Goal: Task Accomplishment & Management: Complete application form

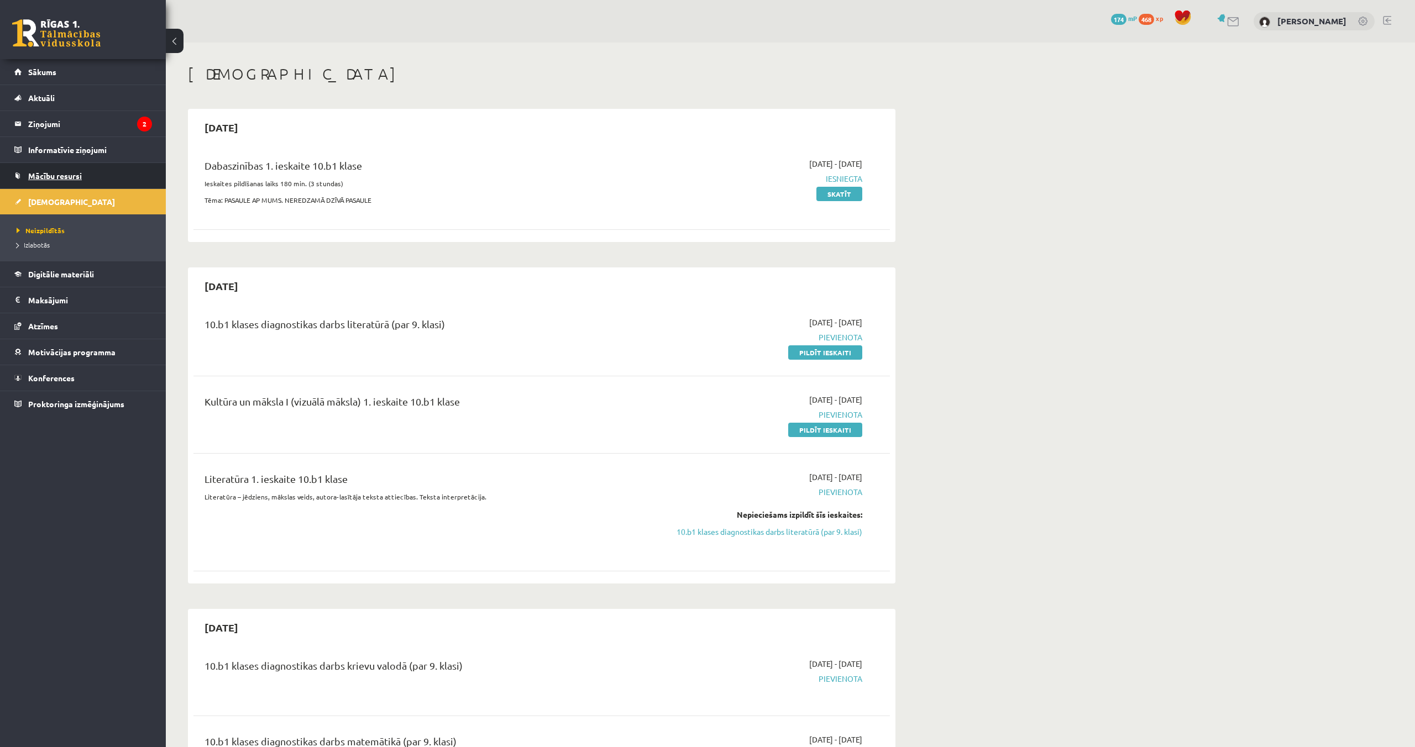
scroll to position [7, 0]
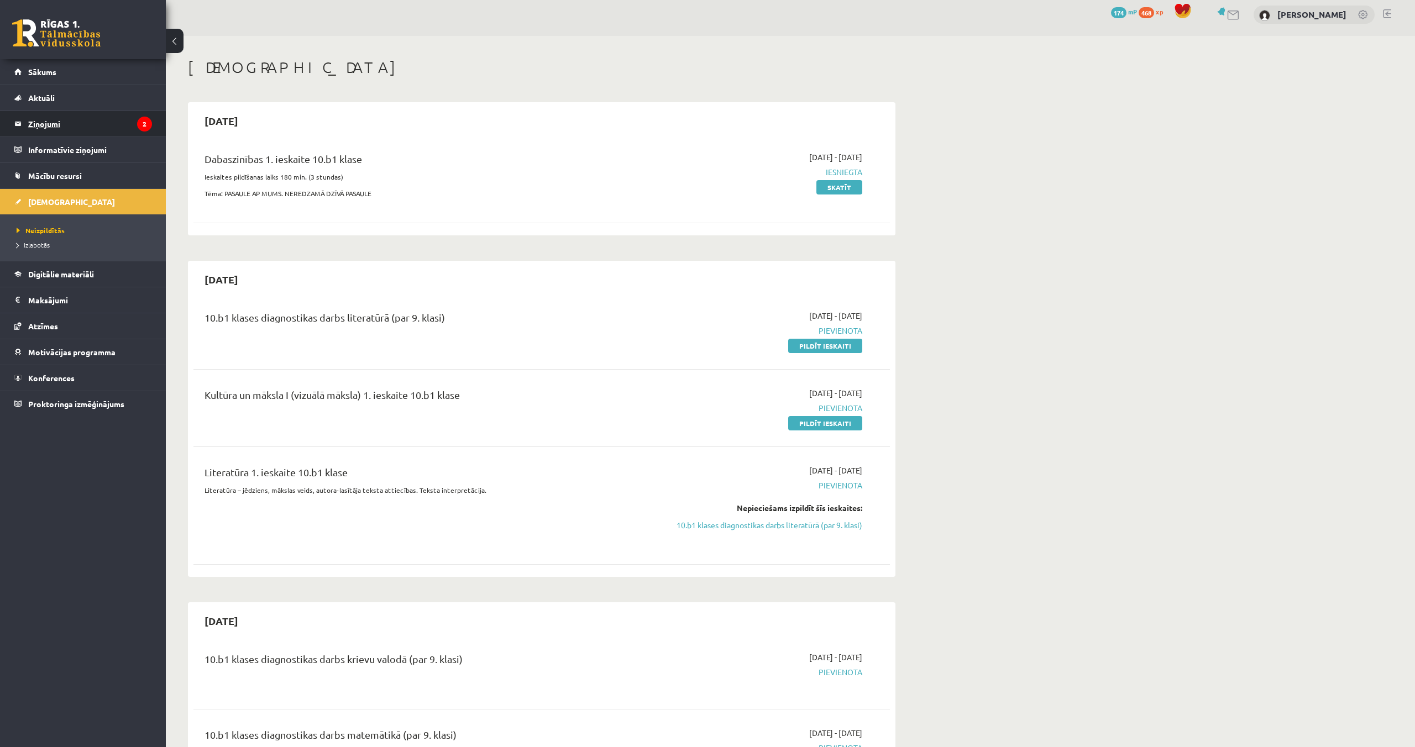
click at [59, 130] on legend "Ziņojumi 2" at bounding box center [90, 123] width 124 height 25
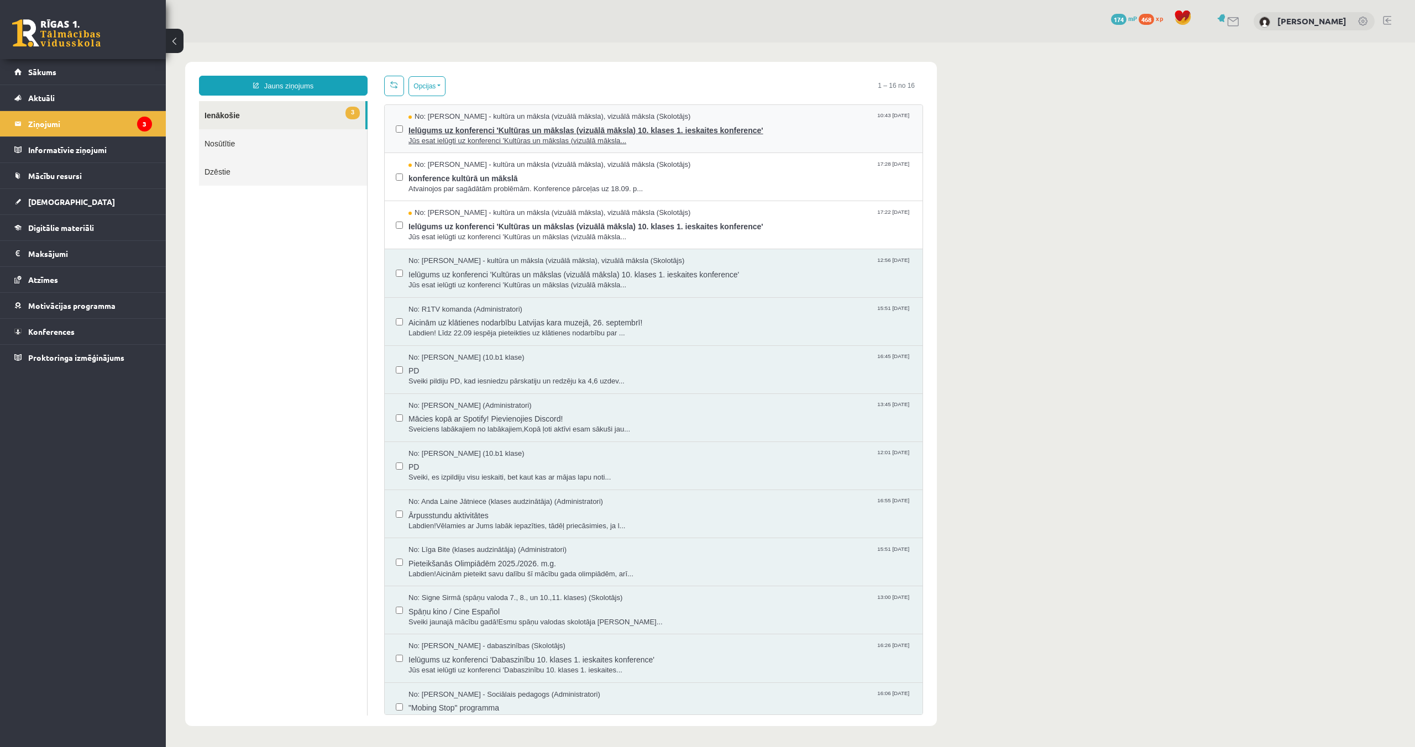
click at [541, 113] on span "No: Ilze Kolka - kultūra un māksla (vizuālā māksla), vizuālā māksla (Skolotājs)" at bounding box center [549, 117] width 282 height 11
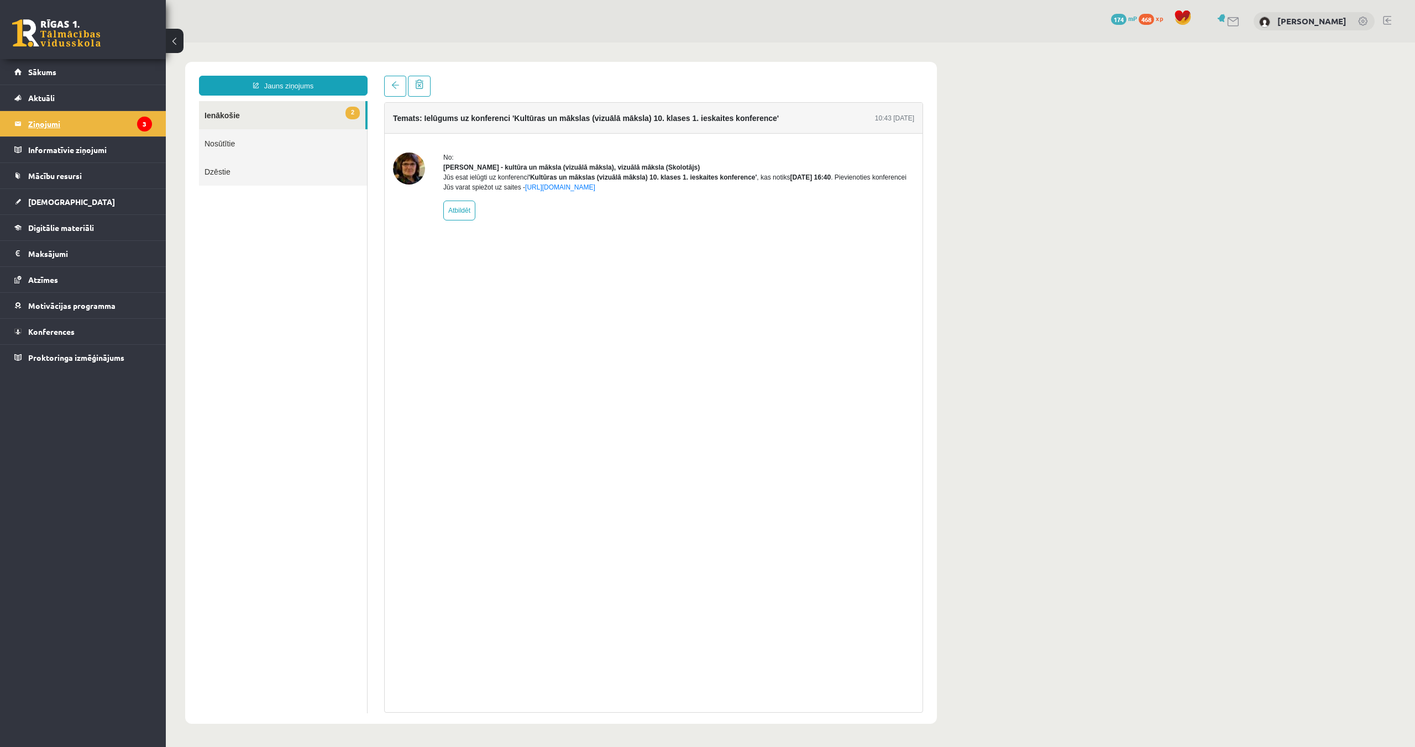
click at [74, 126] on legend "Ziņojumi 3" at bounding box center [90, 123] width 124 height 25
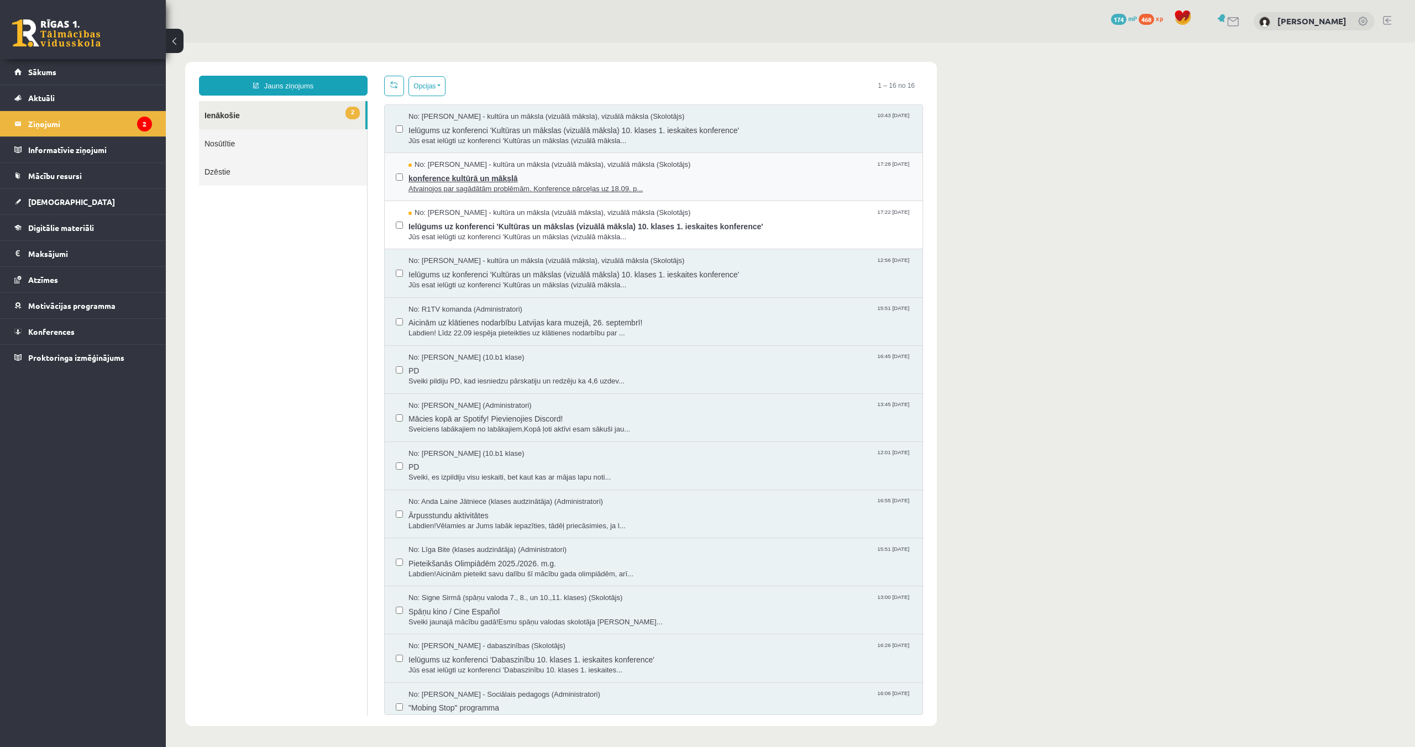
click at [474, 180] on span "konference kultūrā un mākslā" at bounding box center [659, 177] width 503 height 14
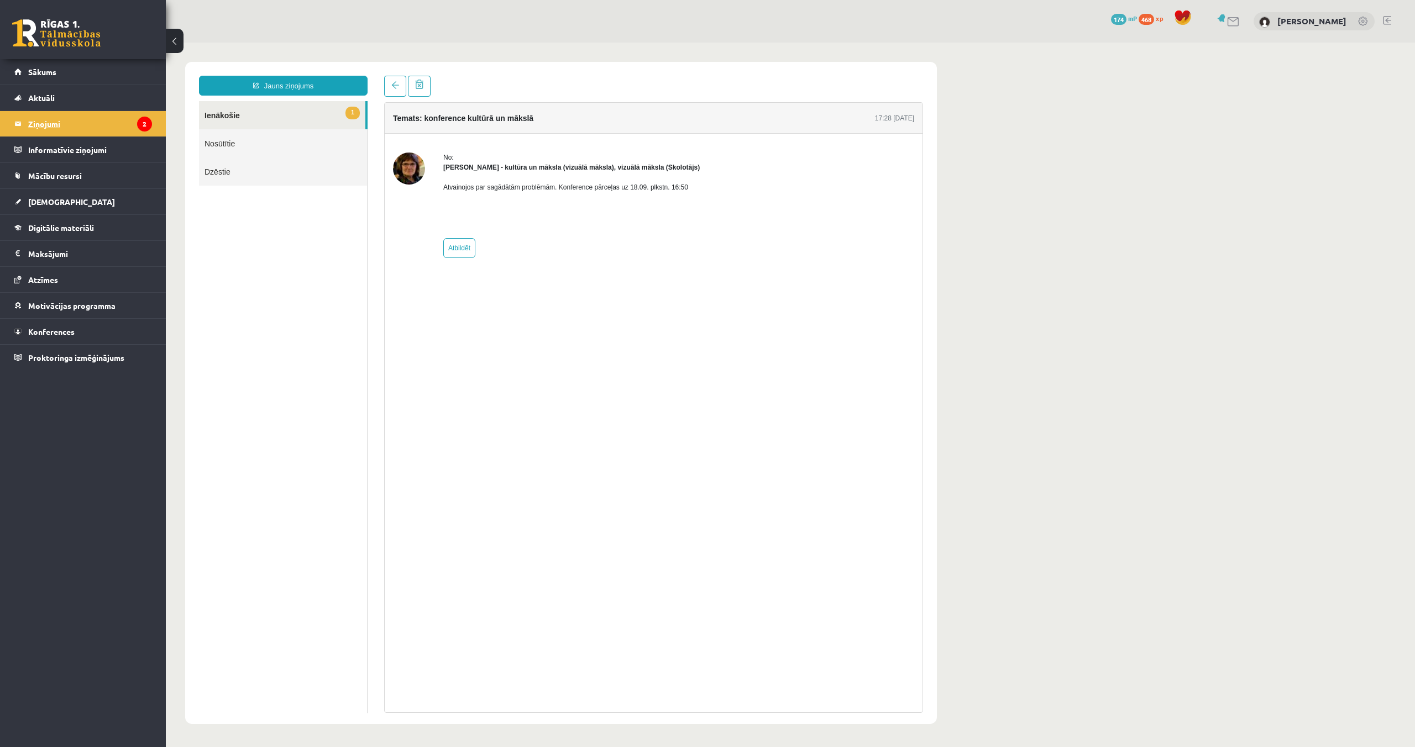
click at [70, 122] on legend "Ziņojumi 2" at bounding box center [90, 123] width 124 height 25
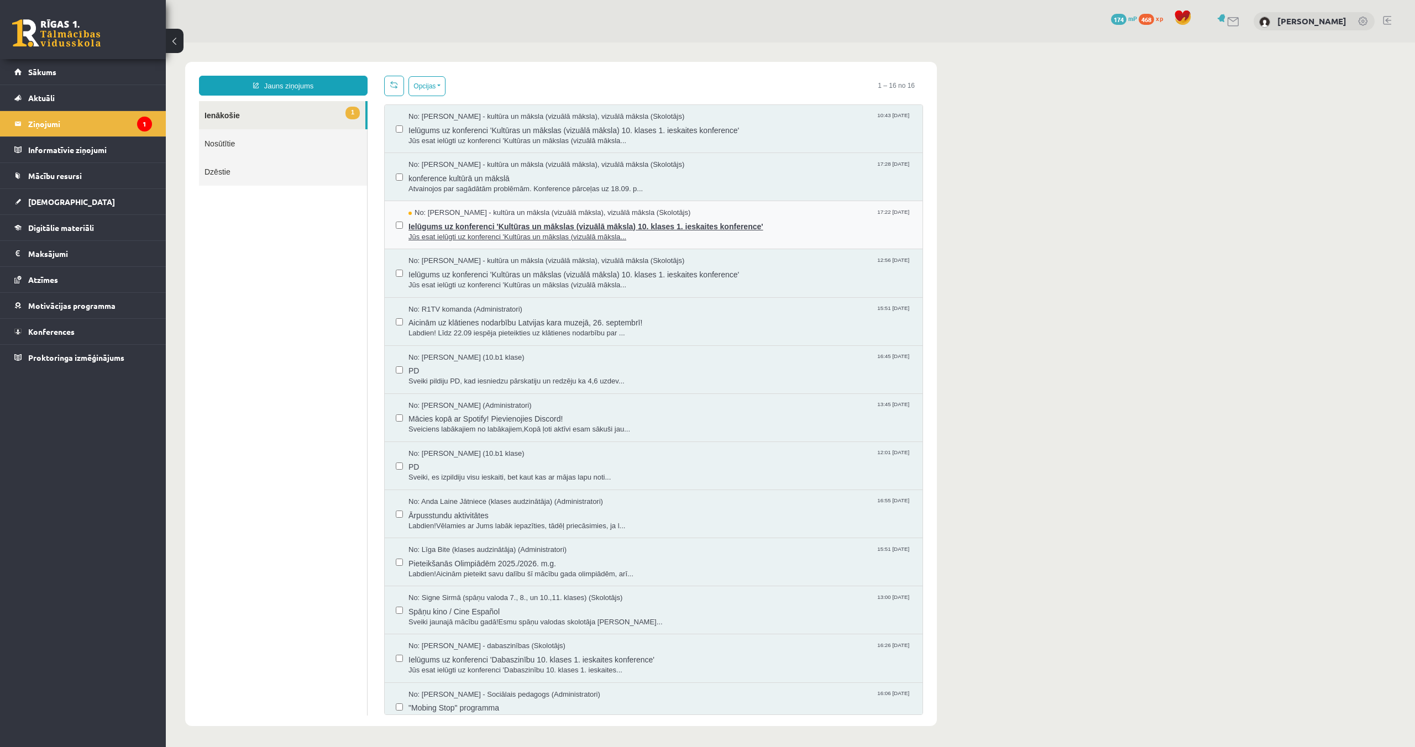
click at [440, 218] on span "No: Ilze Kolka - kultūra un māksla (vizuālā māksla), vizuālā māksla (Skolotājs)" at bounding box center [549, 213] width 282 height 11
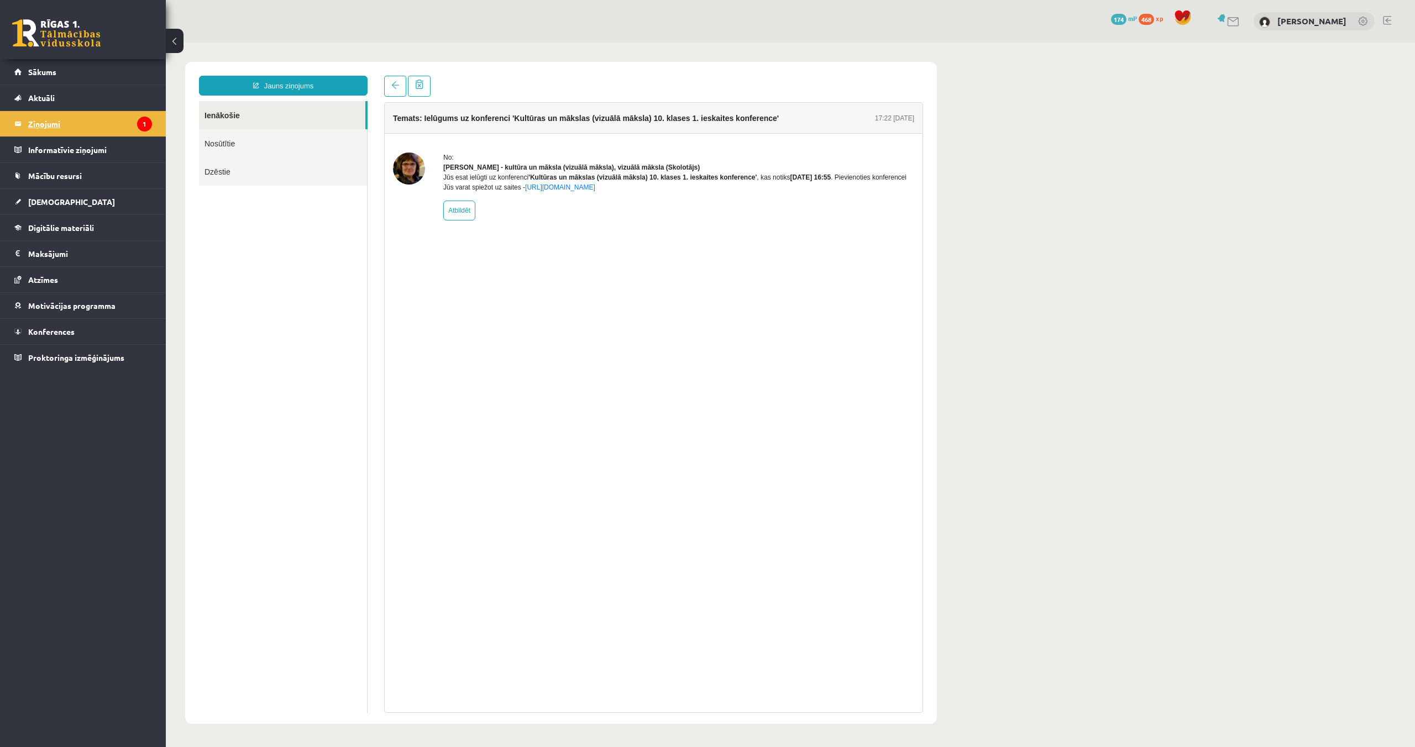
click at [71, 124] on legend "Ziņojumi 1" at bounding box center [90, 123] width 124 height 25
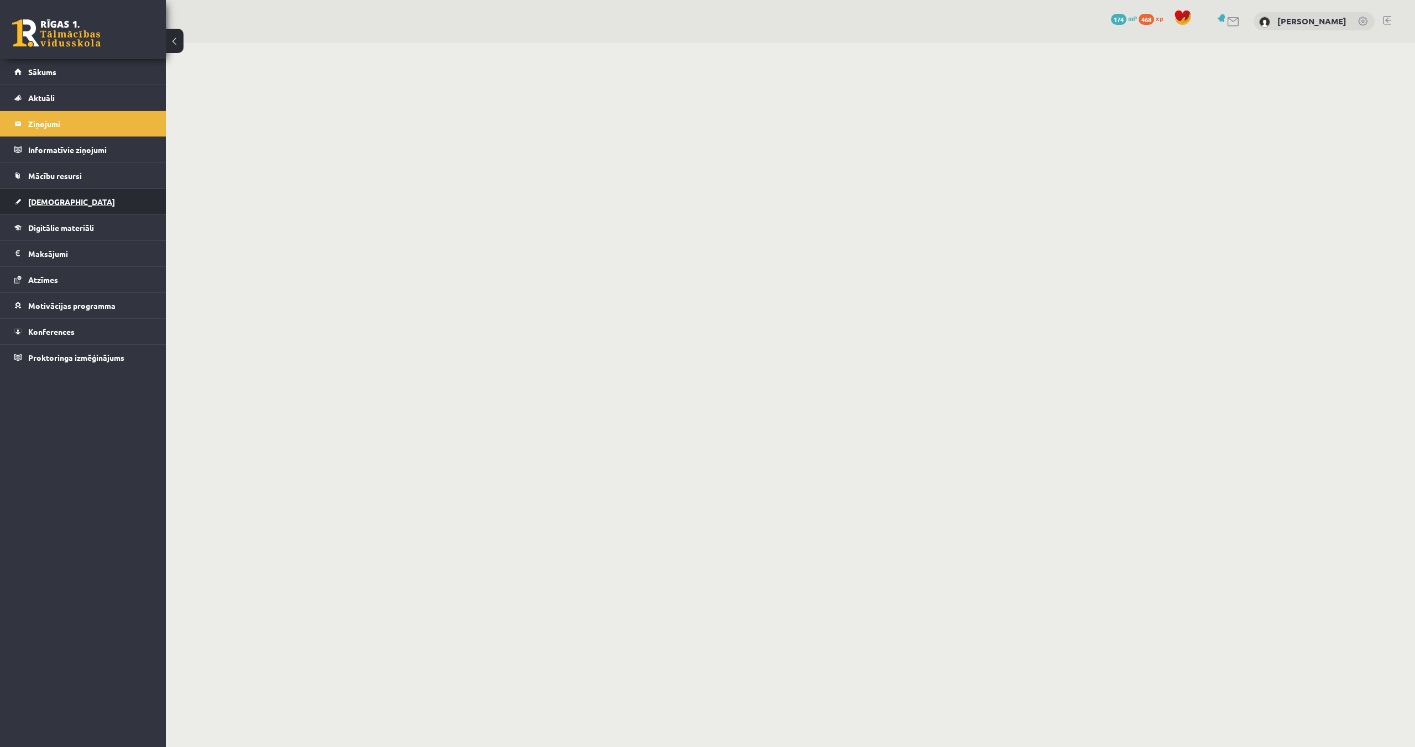
click at [54, 207] on link "[DEMOGRAPHIC_DATA]" at bounding box center [83, 201] width 138 height 25
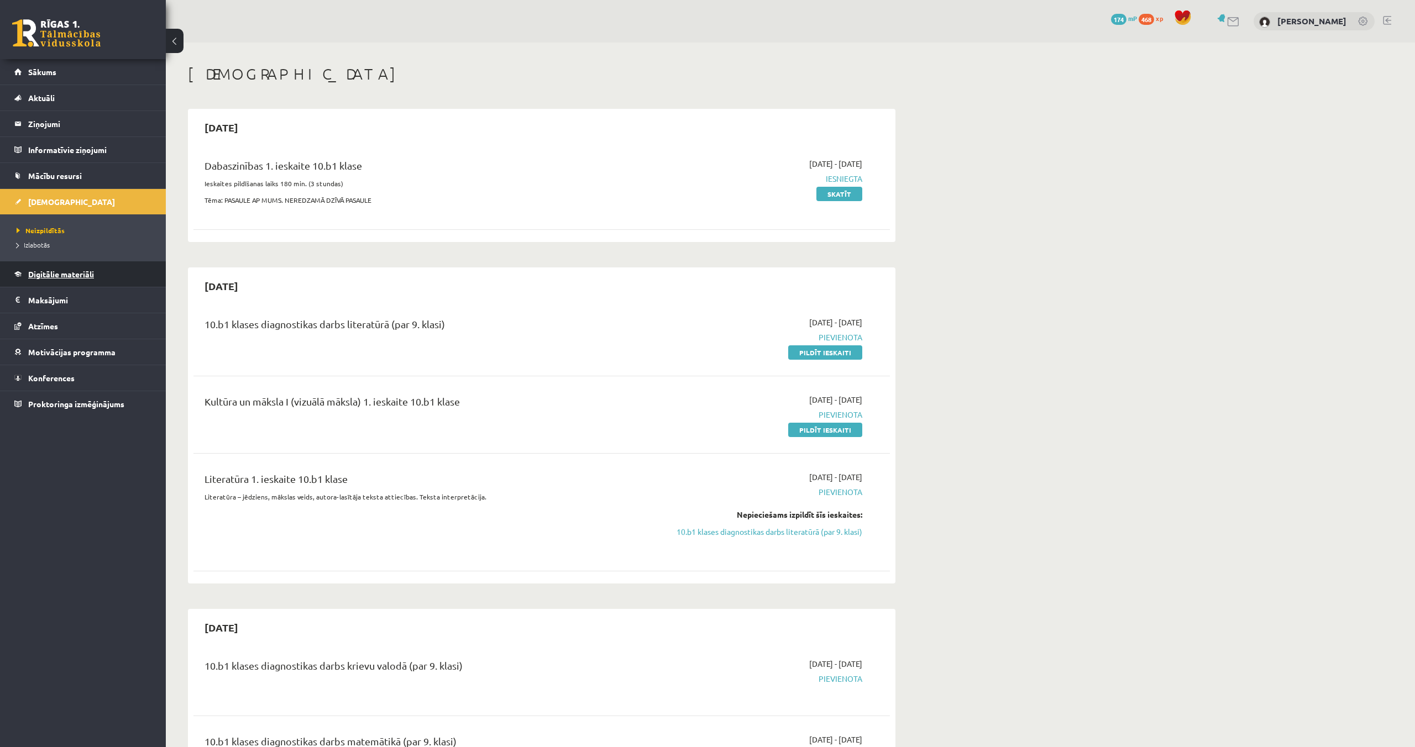
click at [80, 279] on link "Digitālie materiāli" at bounding box center [83, 273] width 138 height 25
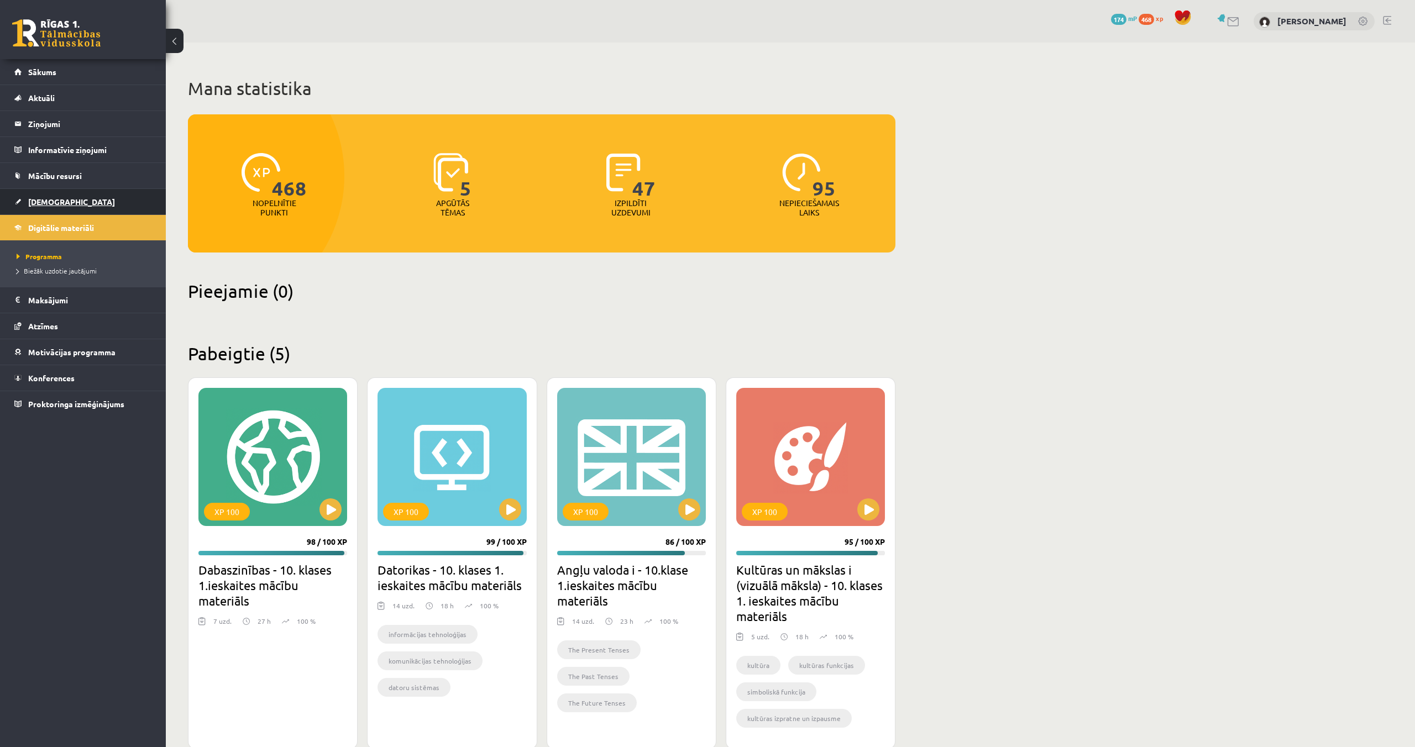
click at [51, 205] on span "[DEMOGRAPHIC_DATA]" at bounding box center [71, 202] width 87 height 10
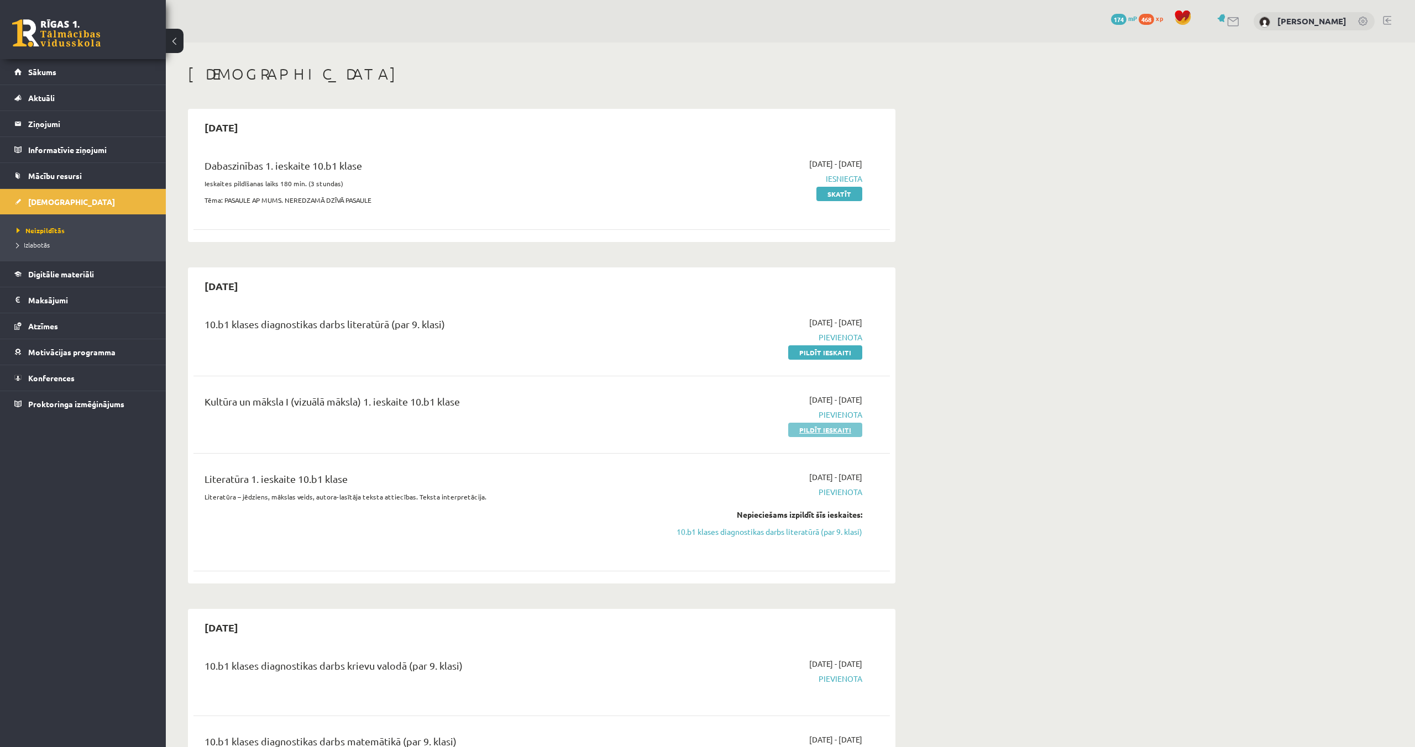
click at [818, 429] on link "Pildīt ieskaiti" at bounding box center [825, 430] width 74 height 14
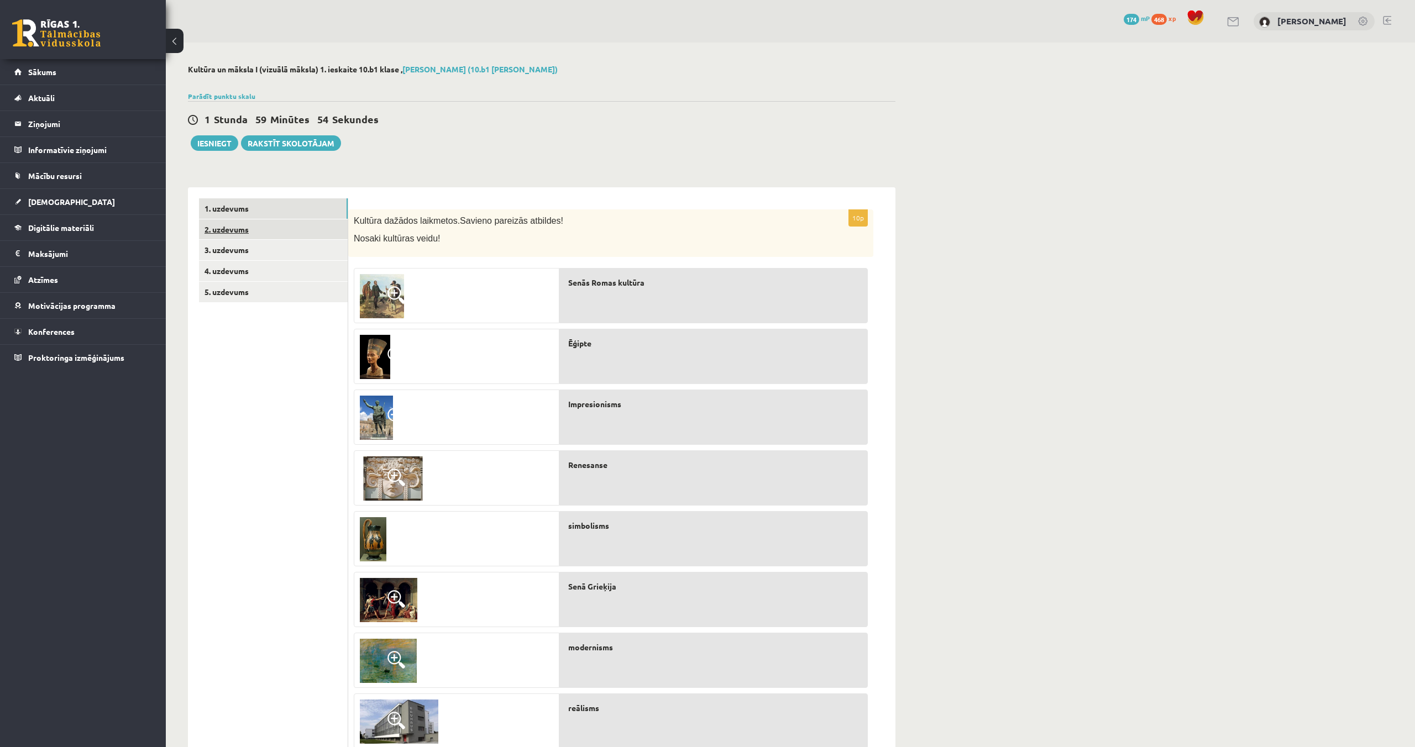
click at [213, 224] on link "2. uzdevums" at bounding box center [273, 229] width 149 height 20
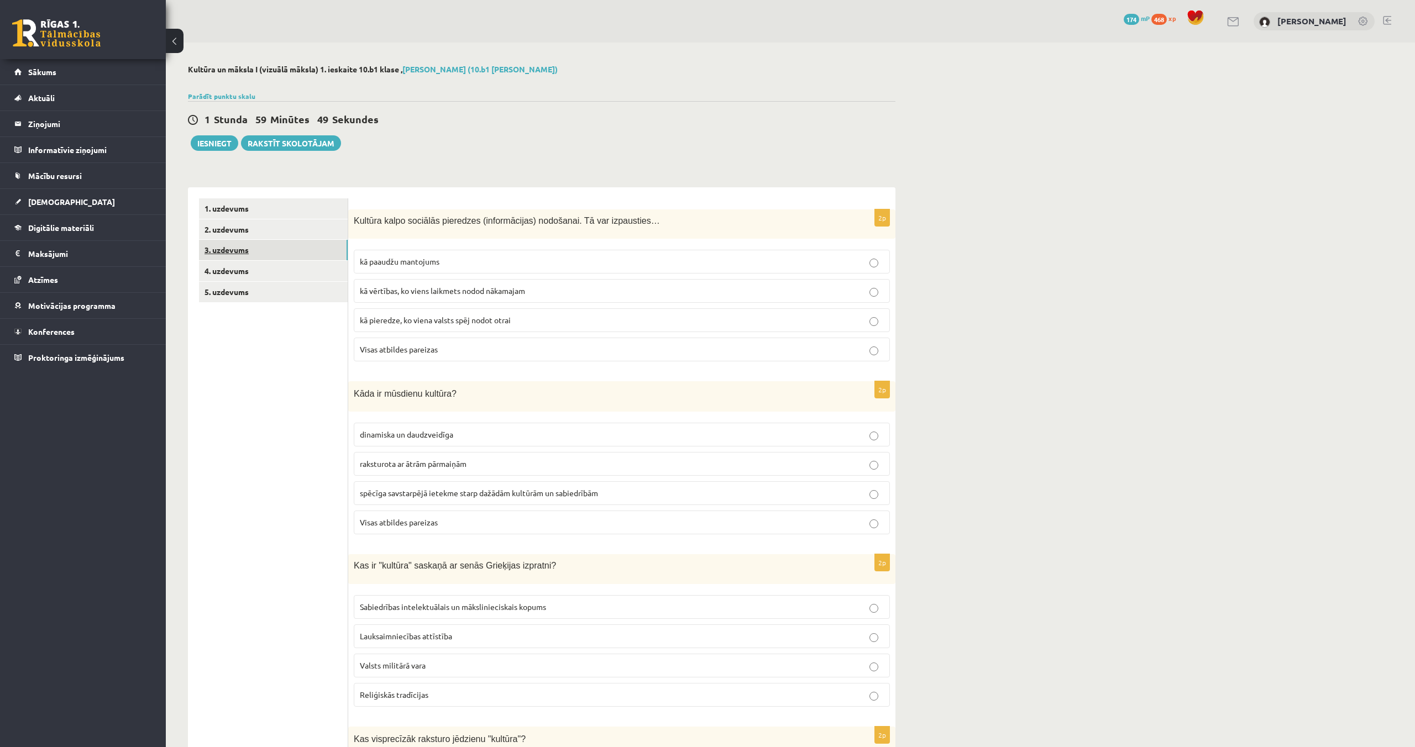
click at [243, 249] on link "3. uzdevums" at bounding box center [273, 250] width 149 height 20
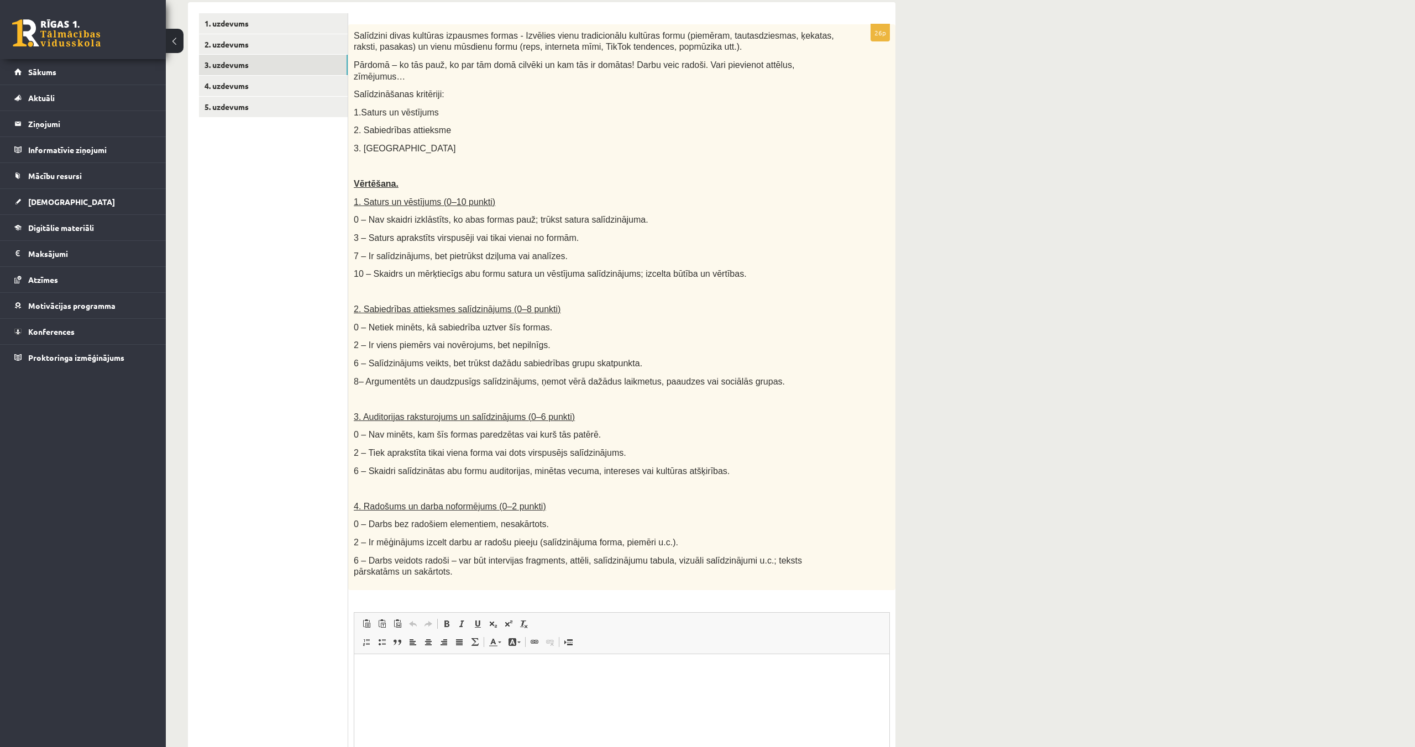
scroll to position [182, 0]
click at [226, 92] on link "4. uzdevums" at bounding box center [273, 88] width 149 height 20
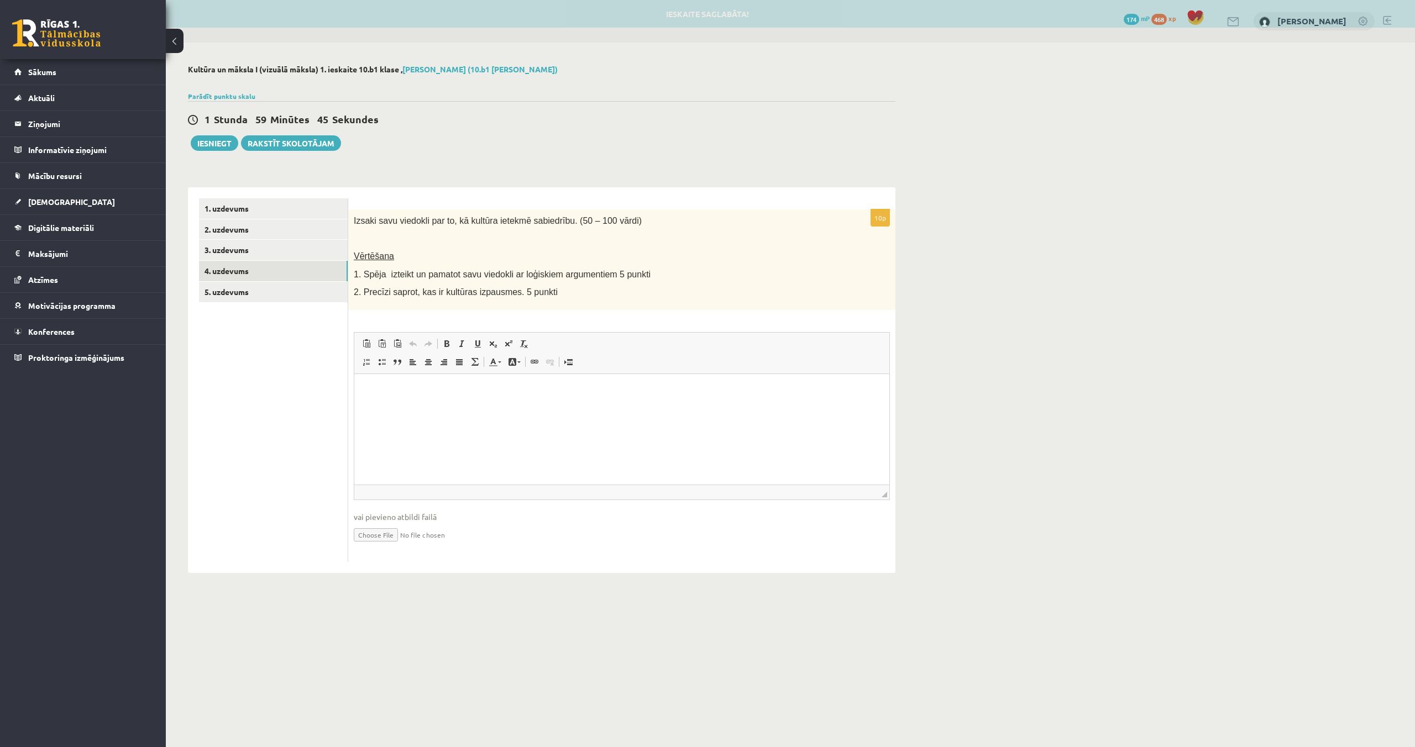
scroll to position [0, 0]
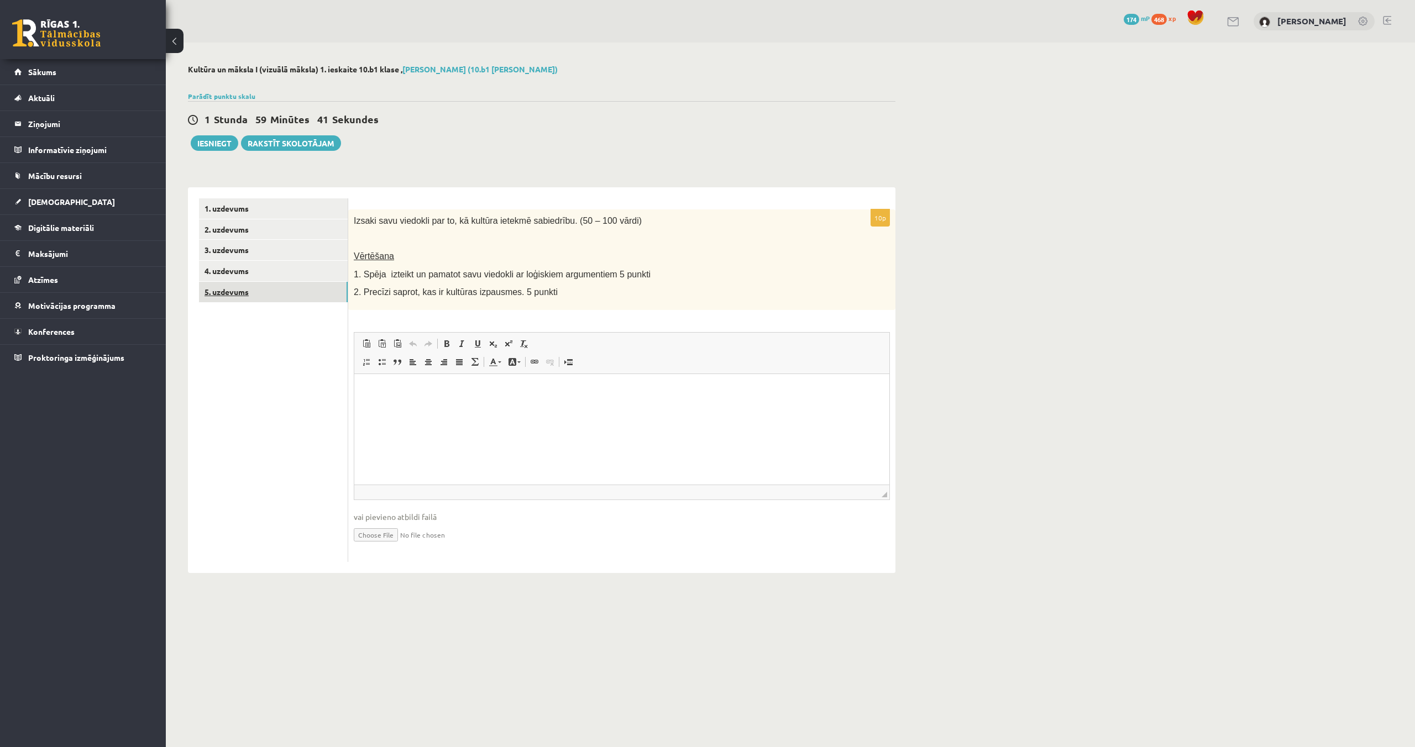
click at [244, 291] on link "5. uzdevums" at bounding box center [273, 292] width 149 height 20
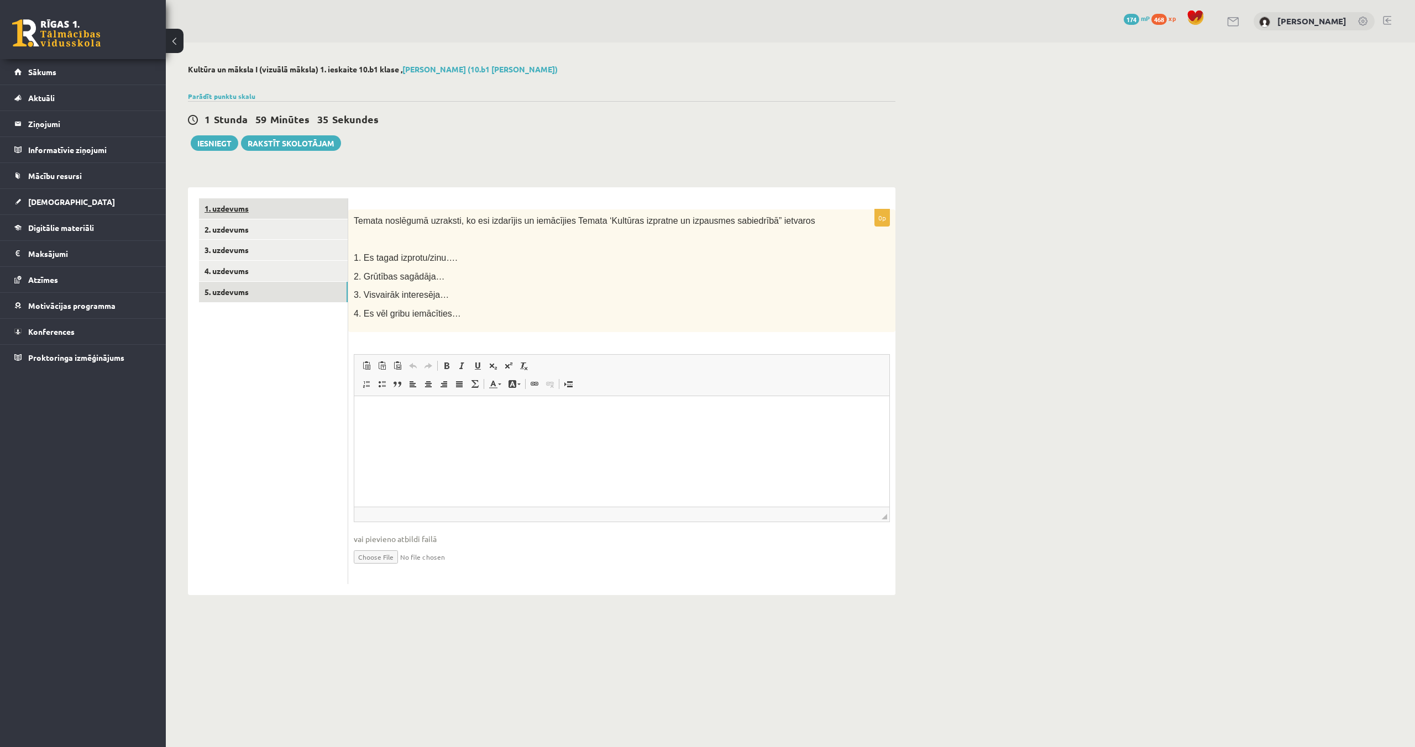
click at [248, 212] on link "1. uzdevums" at bounding box center [273, 208] width 149 height 20
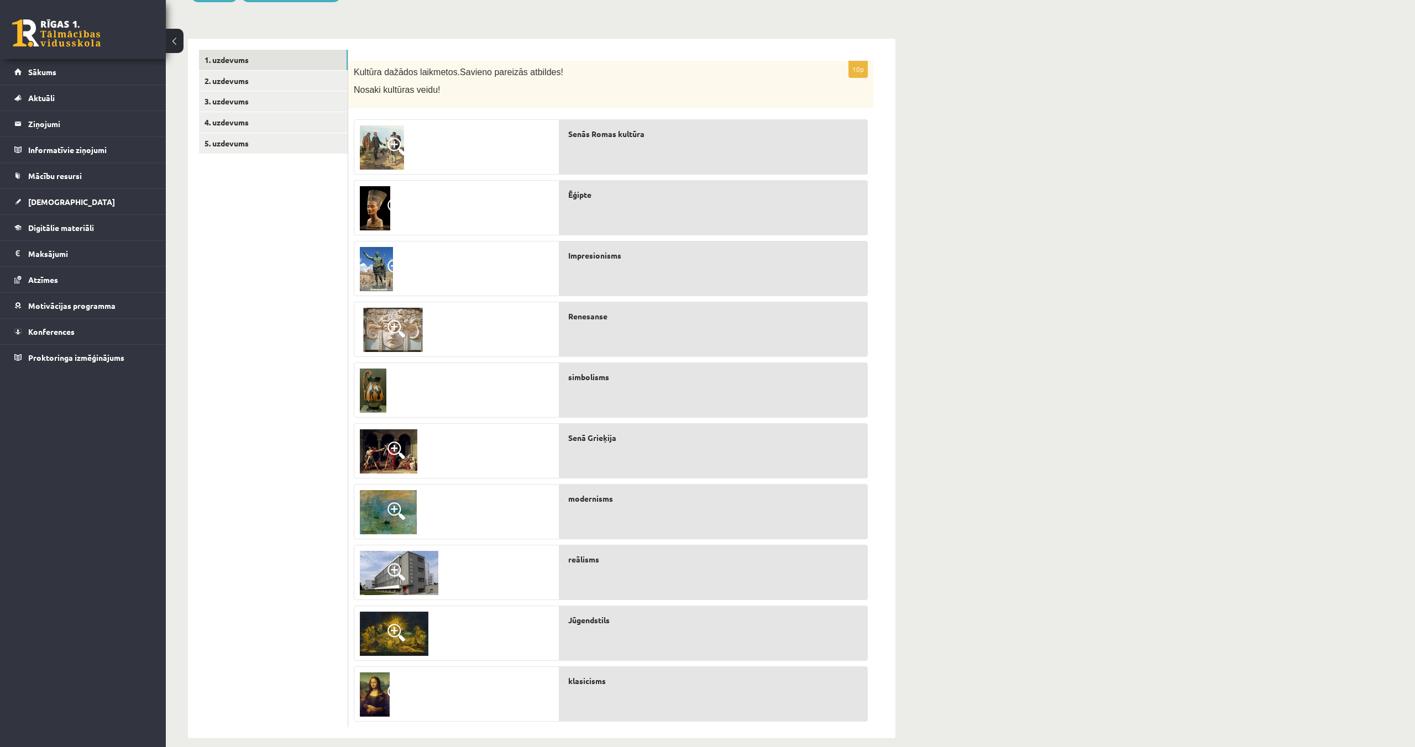
scroll to position [151, 0]
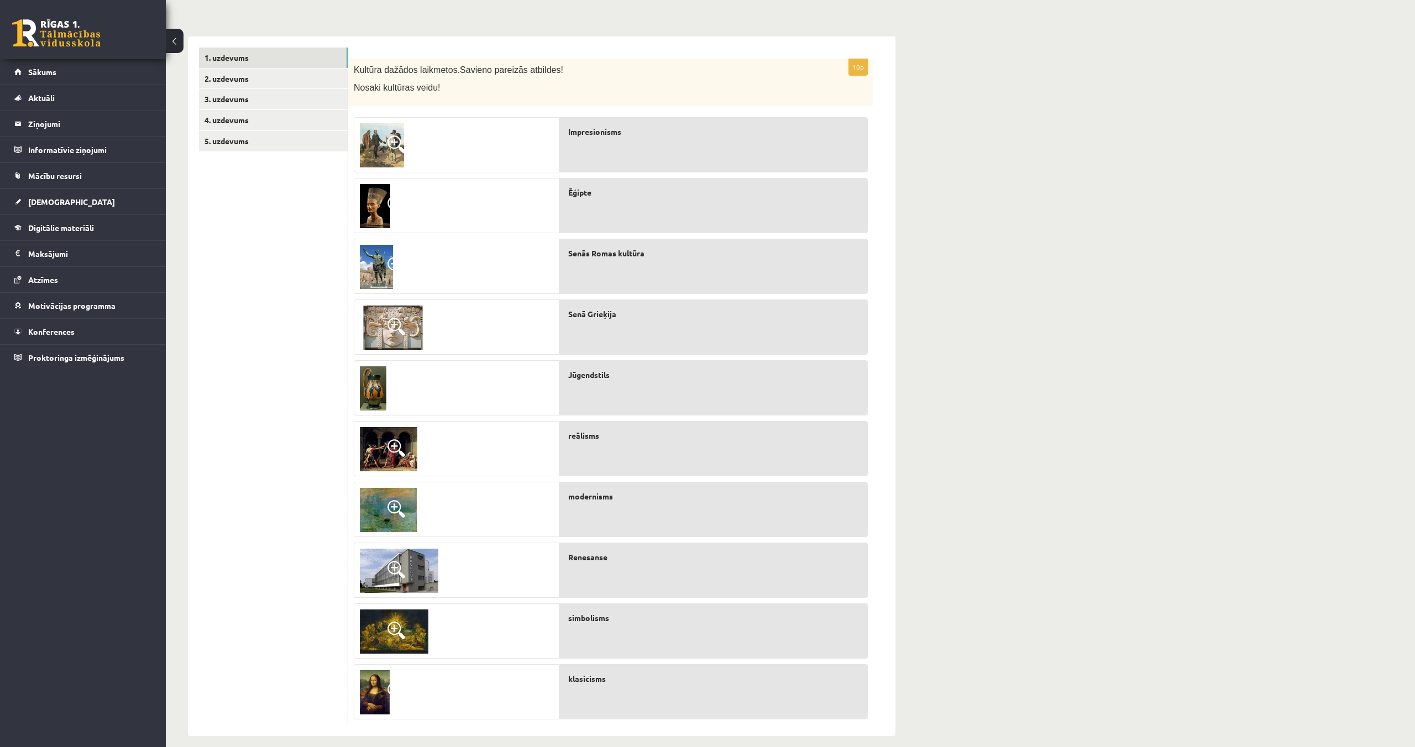
click at [369, 150] on img at bounding box center [382, 145] width 44 height 44
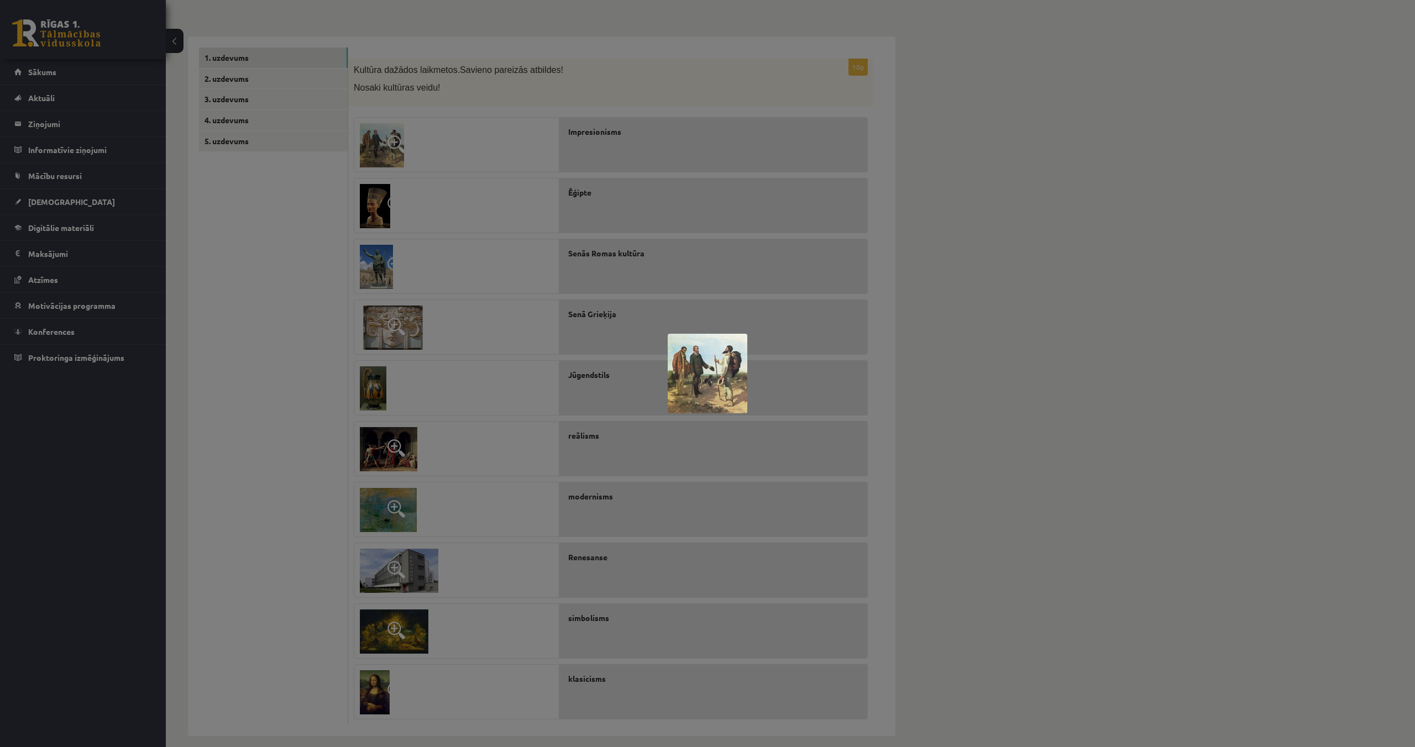
click at [964, 343] on div at bounding box center [707, 373] width 1415 height 747
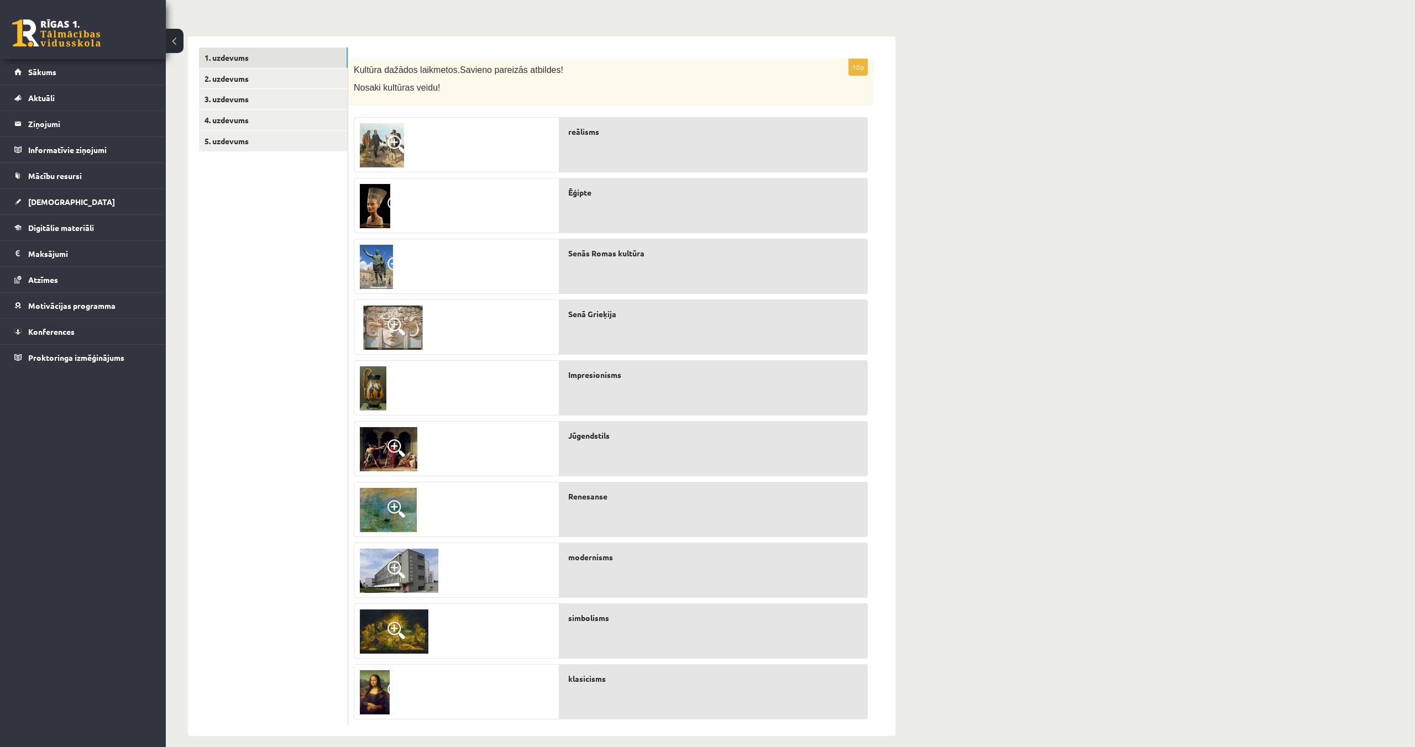
click at [402, 613] on img at bounding box center [394, 632] width 69 height 44
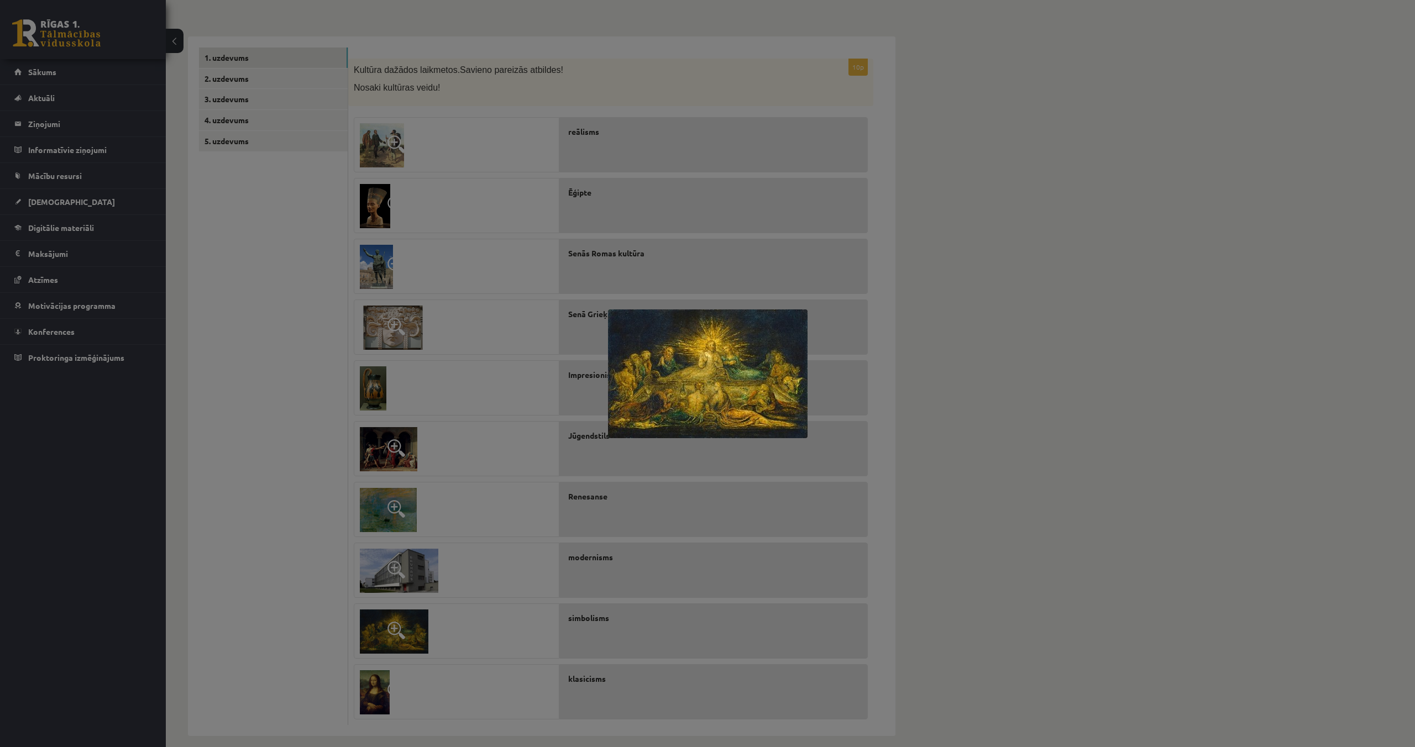
click at [989, 466] on div at bounding box center [707, 373] width 1415 height 747
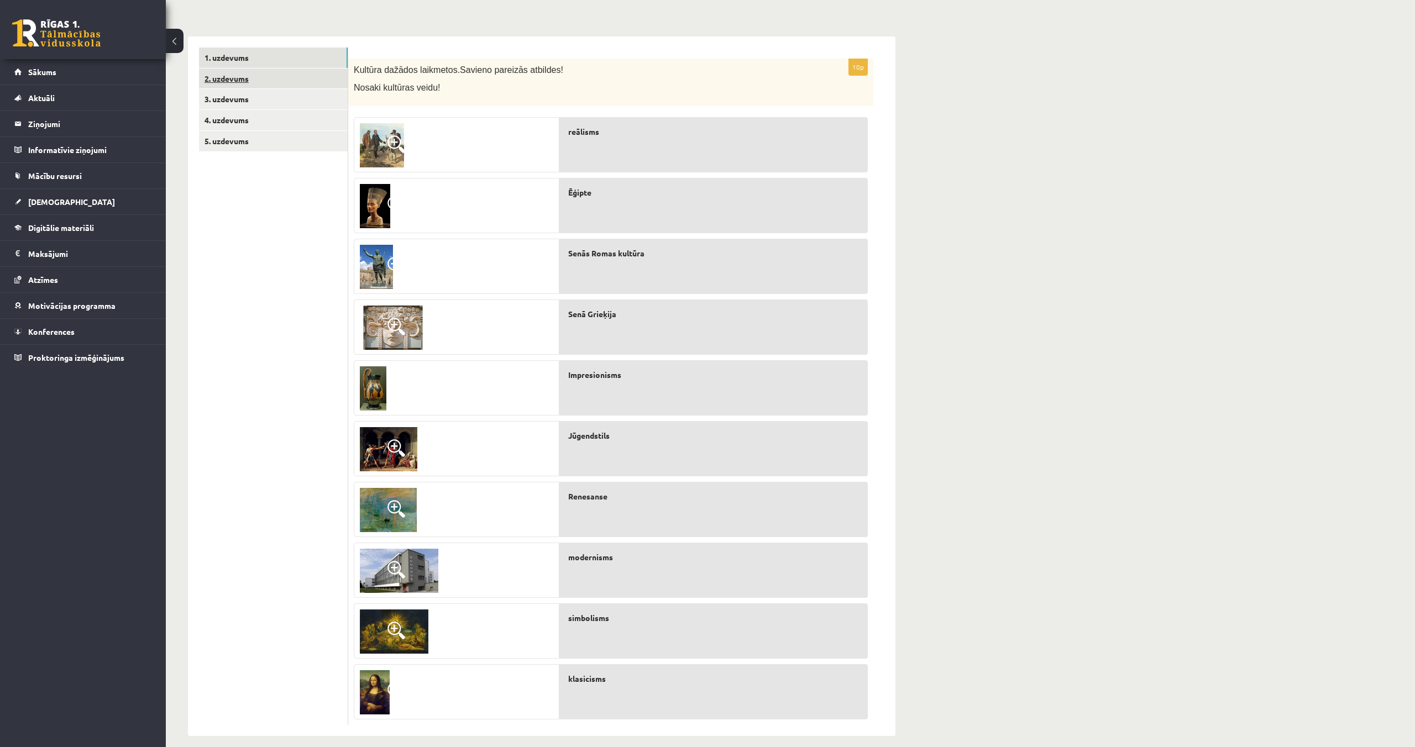
click at [216, 74] on link "2. uzdevums" at bounding box center [273, 79] width 149 height 20
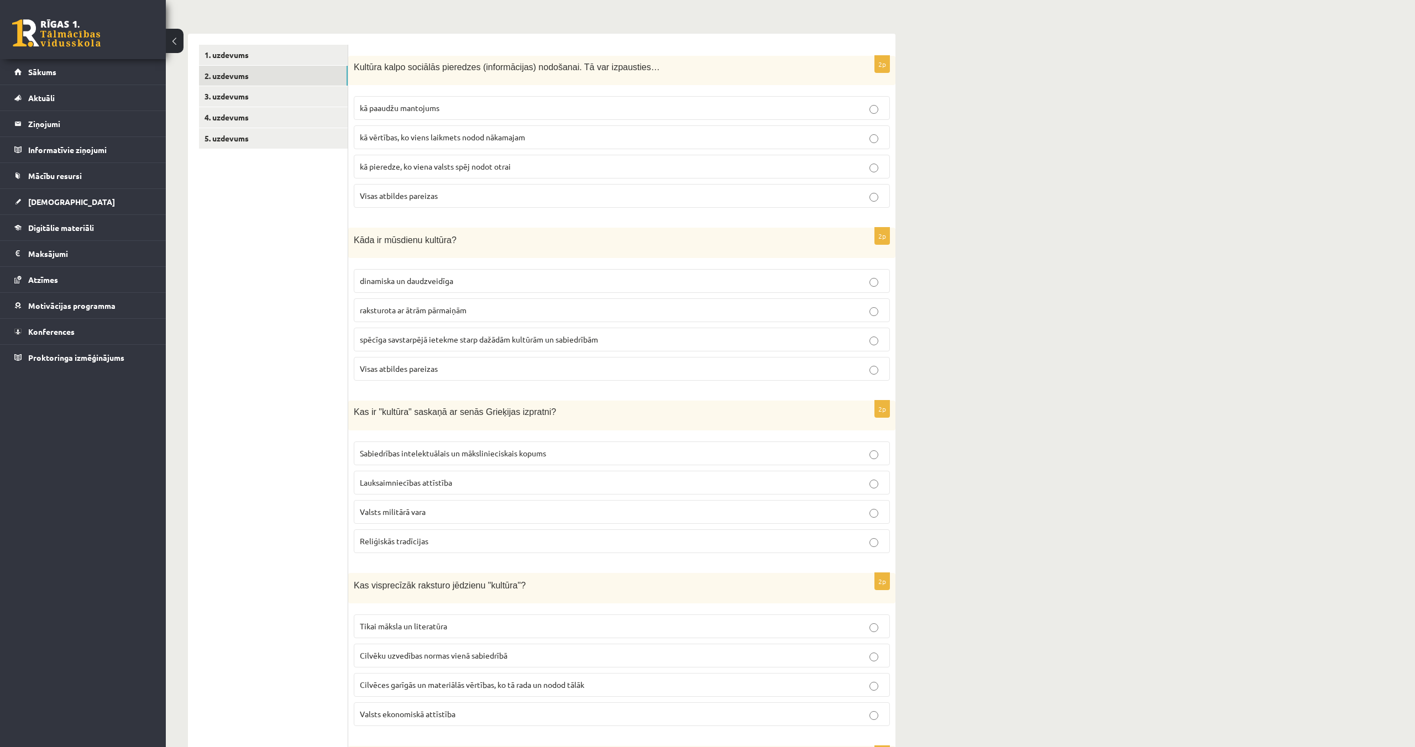
scroll to position [153, 0]
click at [438, 197] on p "Visas atbildes pareizas" at bounding box center [622, 197] width 524 height 12
click at [403, 107] on span "kā paaudžu mantojums" at bounding box center [400, 108] width 80 height 10
click at [450, 368] on p "Visas atbildes pareizas" at bounding box center [622, 371] width 524 height 12
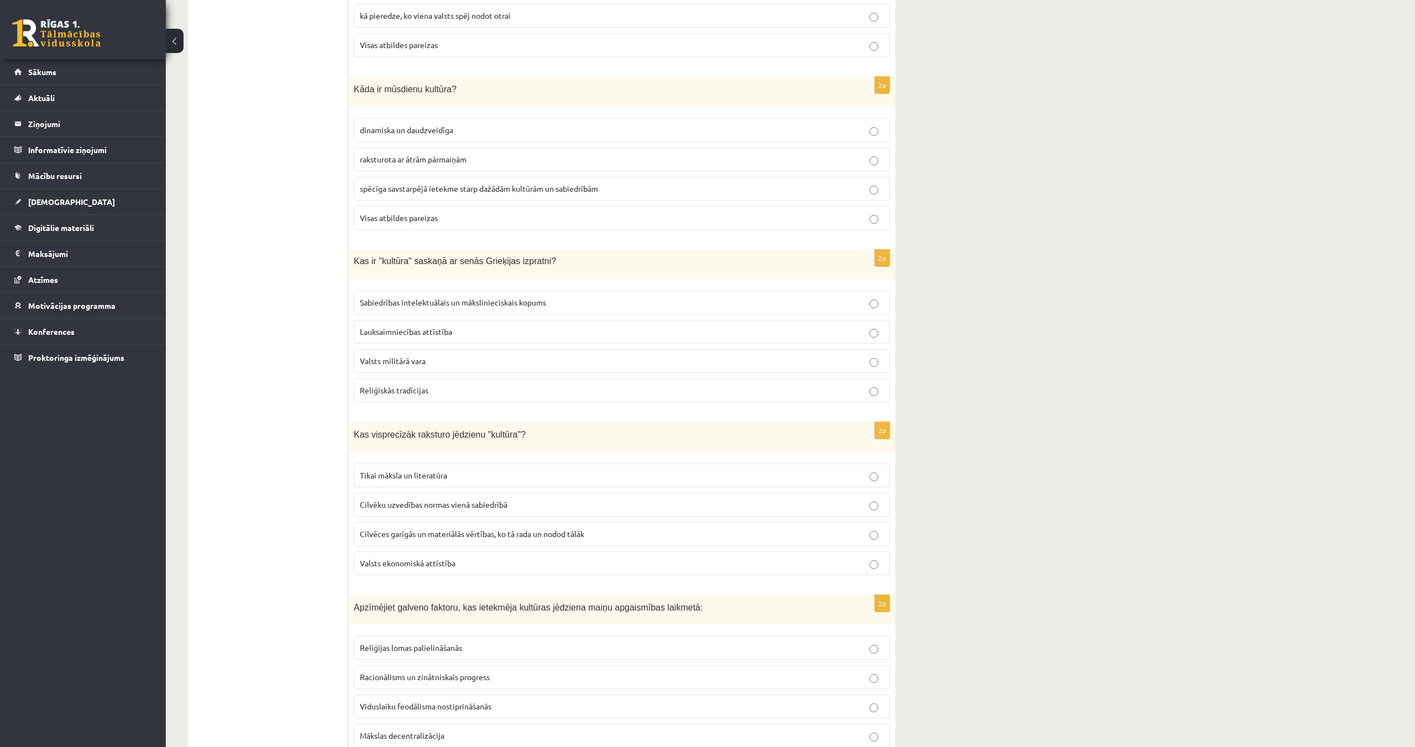
scroll to position [311, 0]
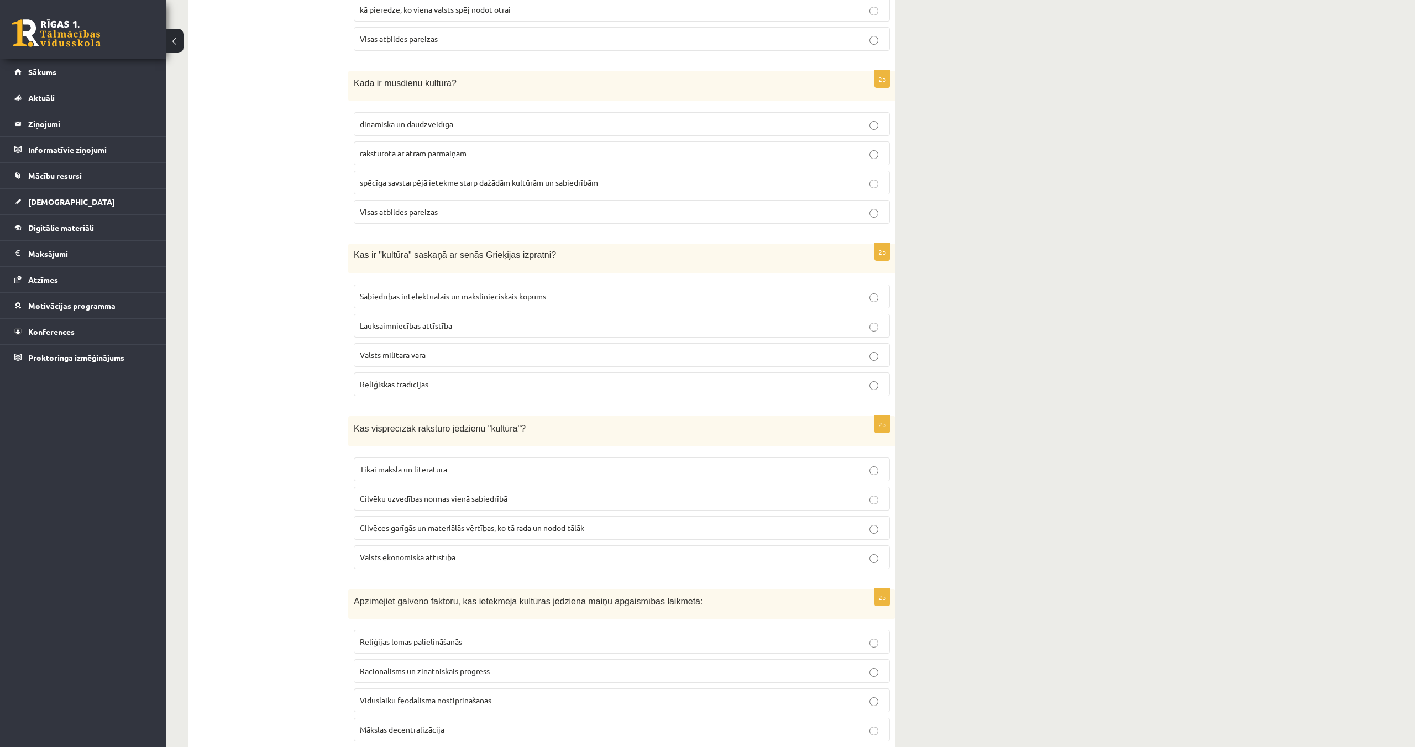
click at [421, 329] on span "Lauksaimniecības attīstība" at bounding box center [406, 326] width 92 height 10
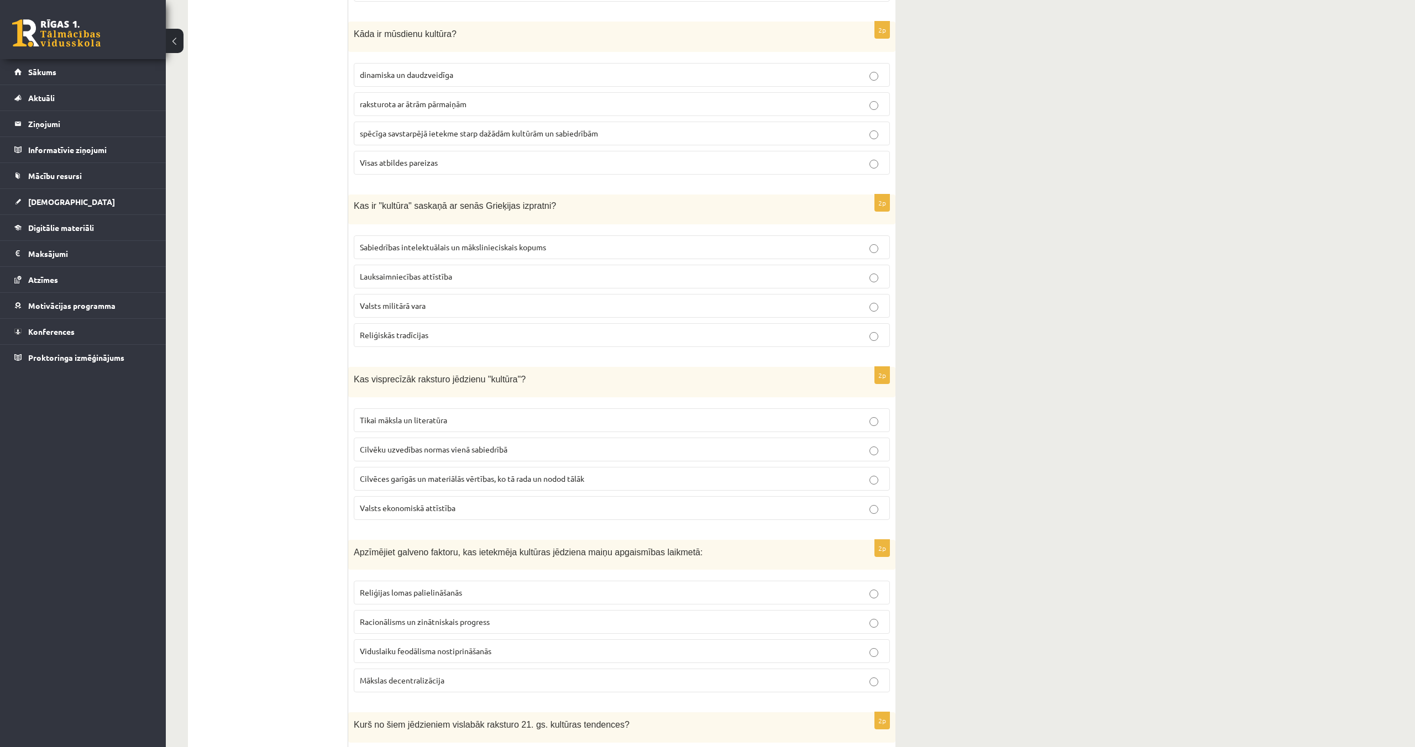
scroll to position [368, 0]
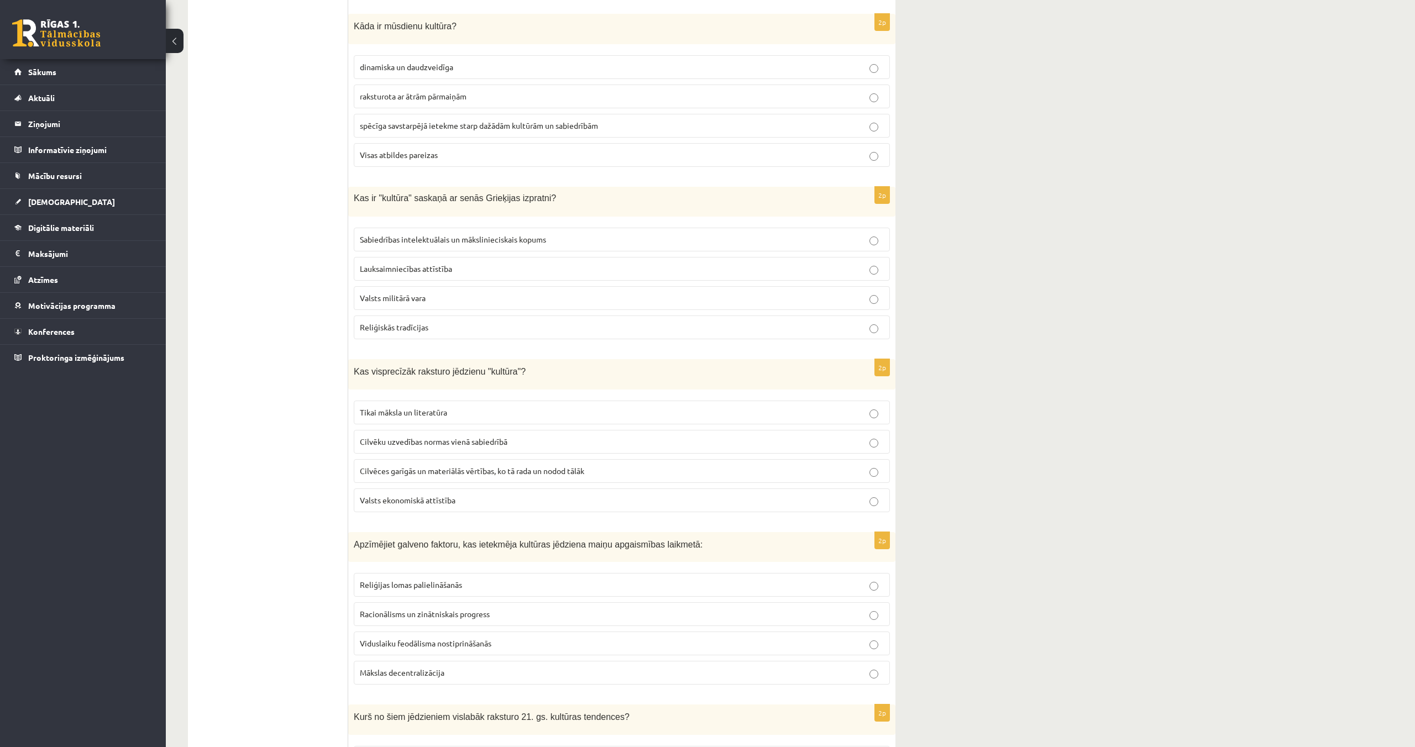
click at [505, 468] on span "Cilvēces garīgās un materiālās vērtības, ko tā rada un nodod tālāk" at bounding box center [472, 471] width 224 height 10
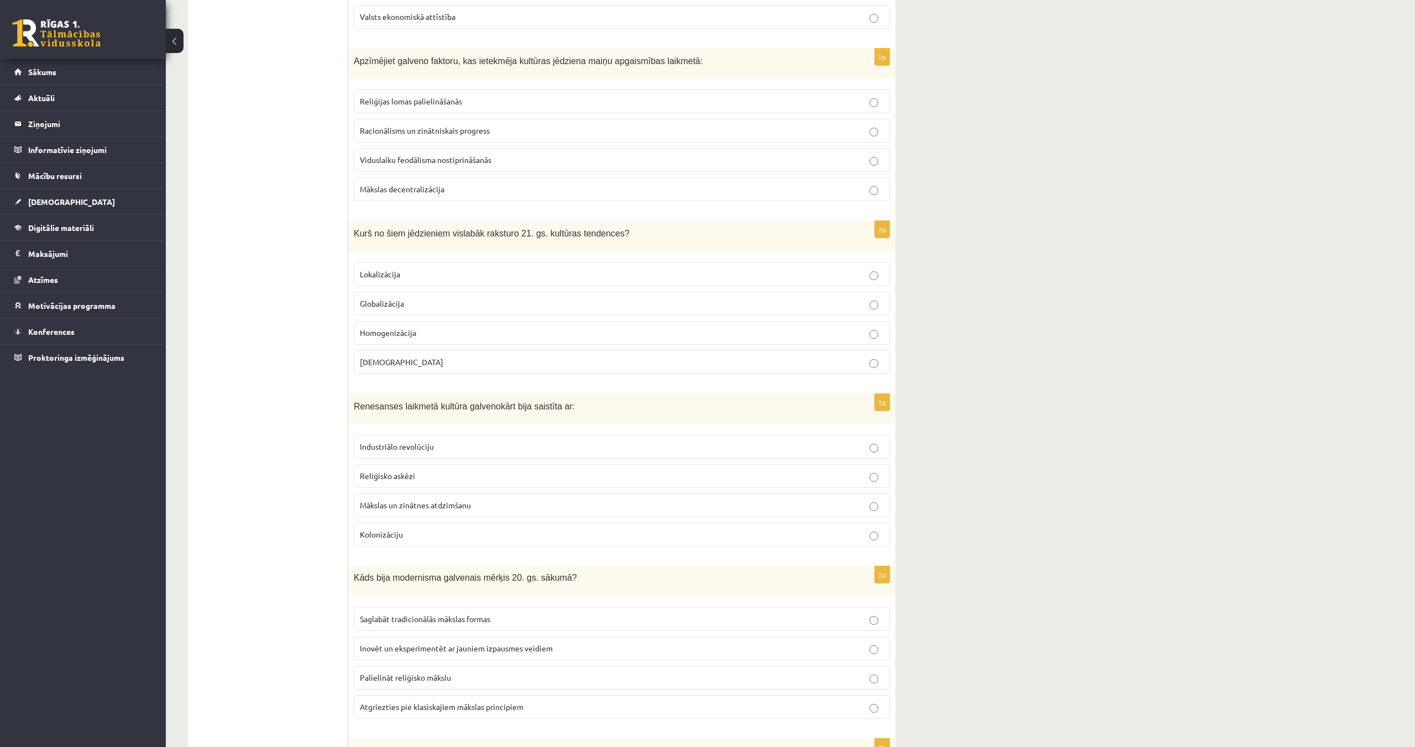
scroll to position [849, 0]
click at [448, 139] on label "Racionālisms un zinātniskais progress" at bounding box center [622, 132] width 536 height 24
click at [431, 305] on p "Globalizācija" at bounding box center [622, 304] width 524 height 12
click at [476, 501] on p "Mākslas un zinātnes atdzimšanu" at bounding box center [622, 506] width 524 height 12
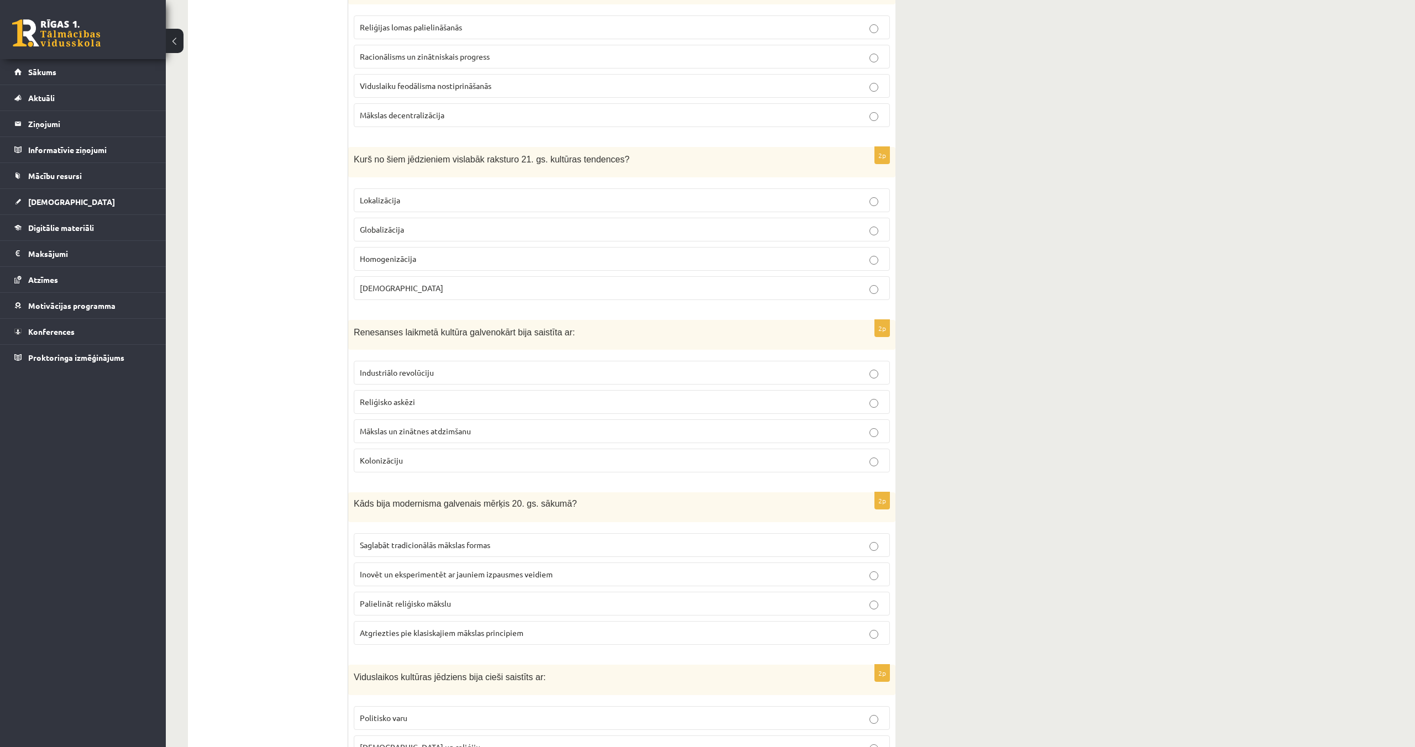
scroll to position [980, 0]
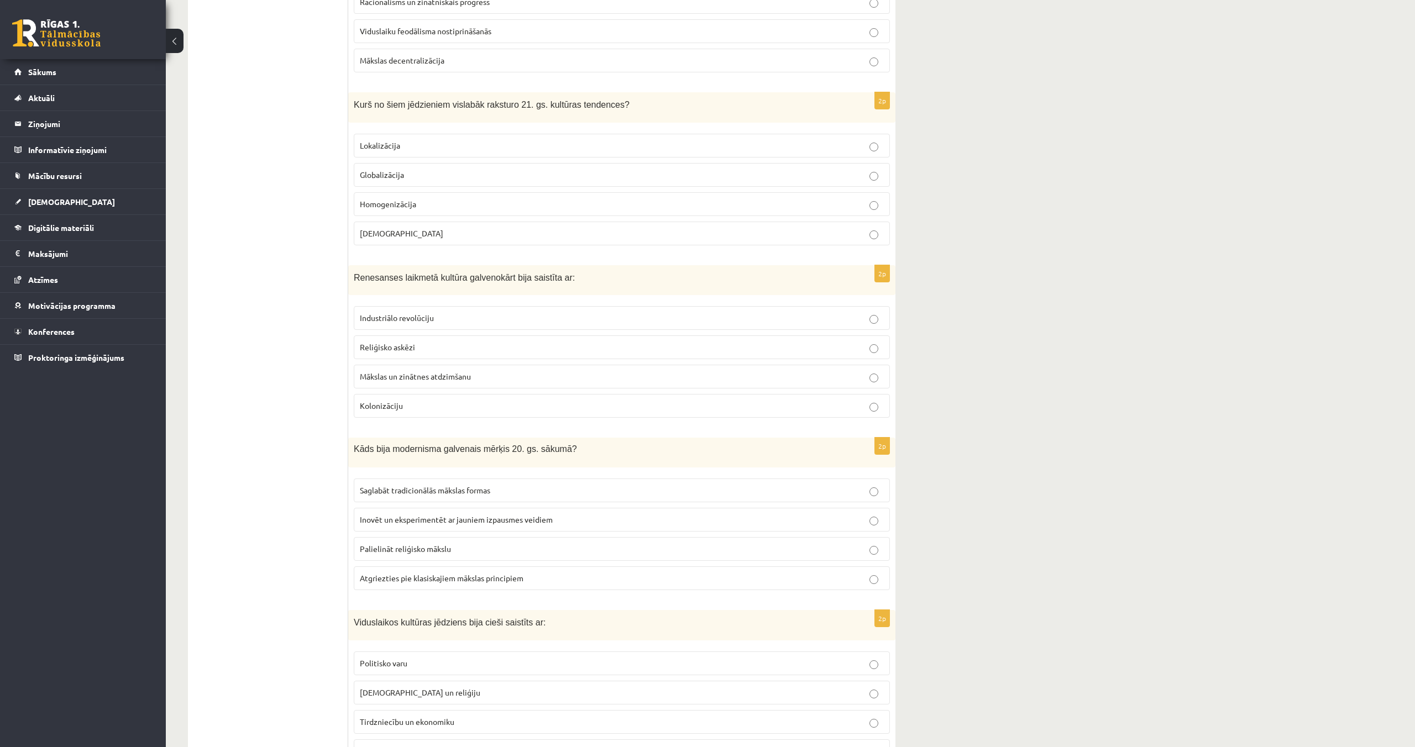
click at [471, 520] on span "Inovēt un eksperimentēt ar jauniem izpausmes veidiem" at bounding box center [456, 520] width 193 height 10
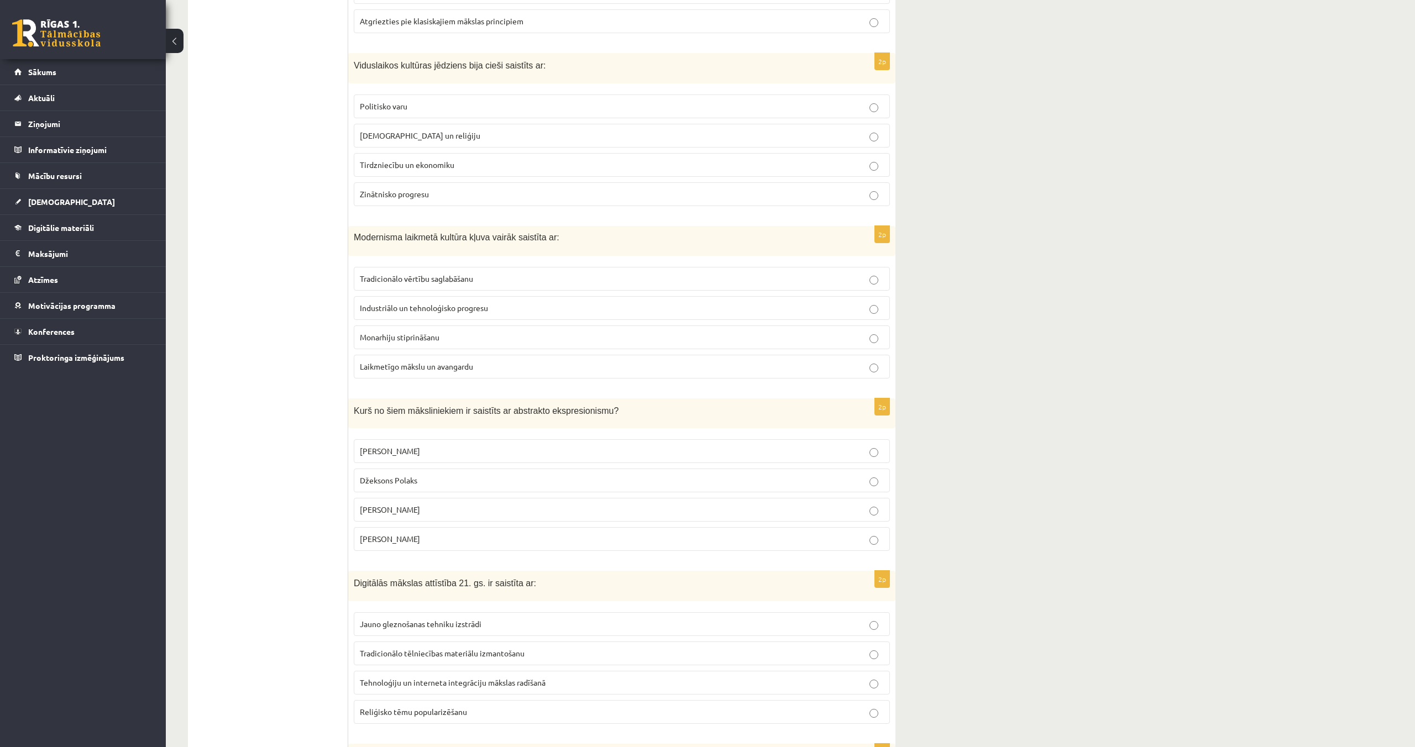
scroll to position [1531, 0]
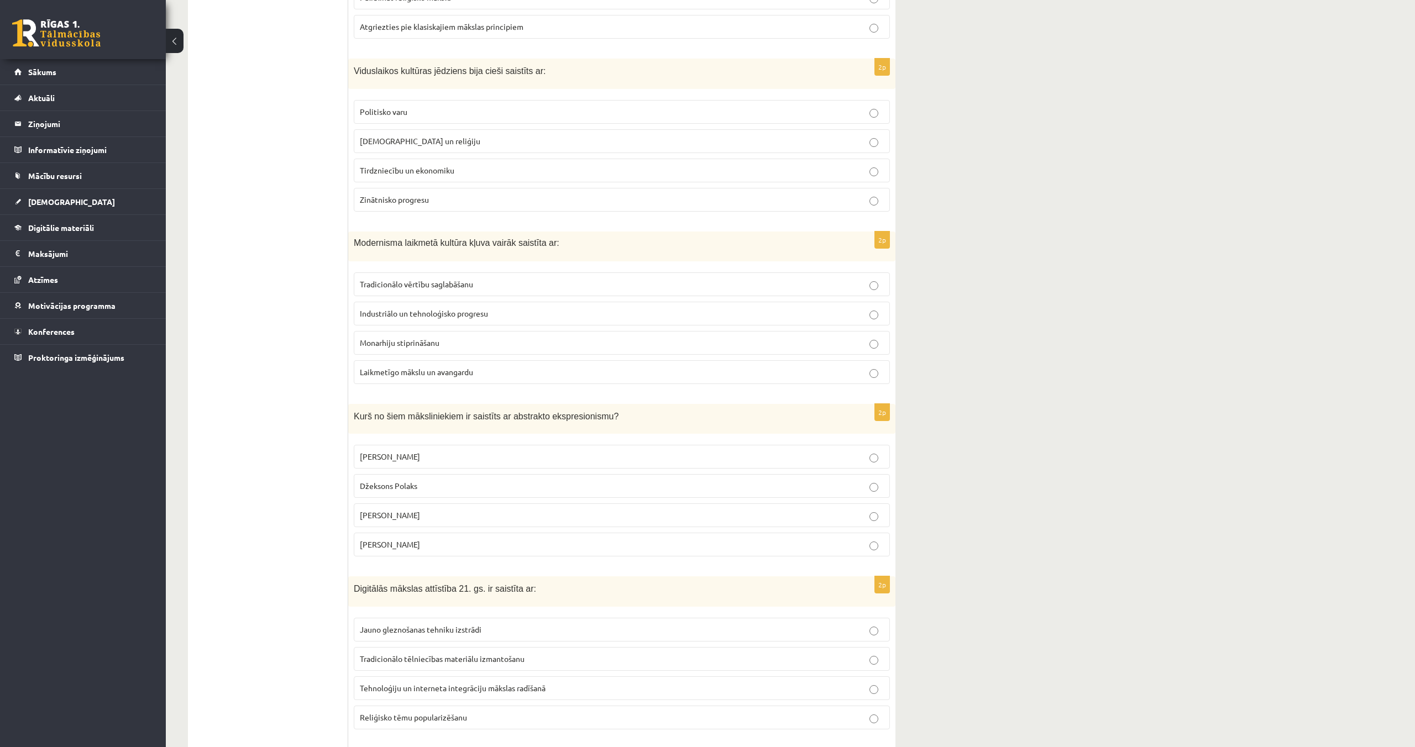
click at [437, 151] on label "[DEMOGRAPHIC_DATA] un reliģiju" at bounding box center [622, 141] width 536 height 24
click at [468, 372] on span "Laikmetīgo mākslu un avangardu" at bounding box center [416, 372] width 113 height 10
click at [487, 485] on p "Džeksons Polaks" at bounding box center [622, 486] width 524 height 12
click at [534, 688] on span "Tehnoloģiju un interneta integrāciju mākslas radīšanā" at bounding box center [453, 691] width 186 height 10
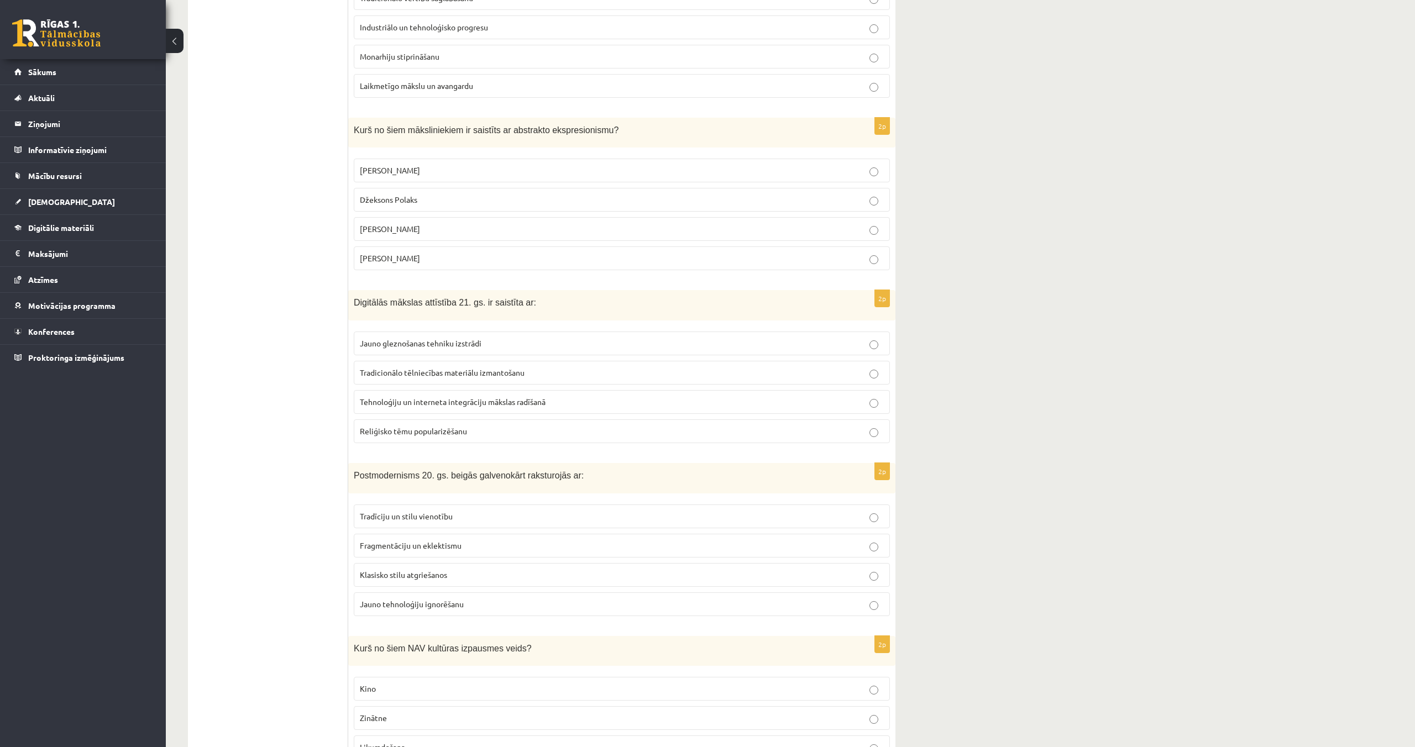
scroll to position [2075, 0]
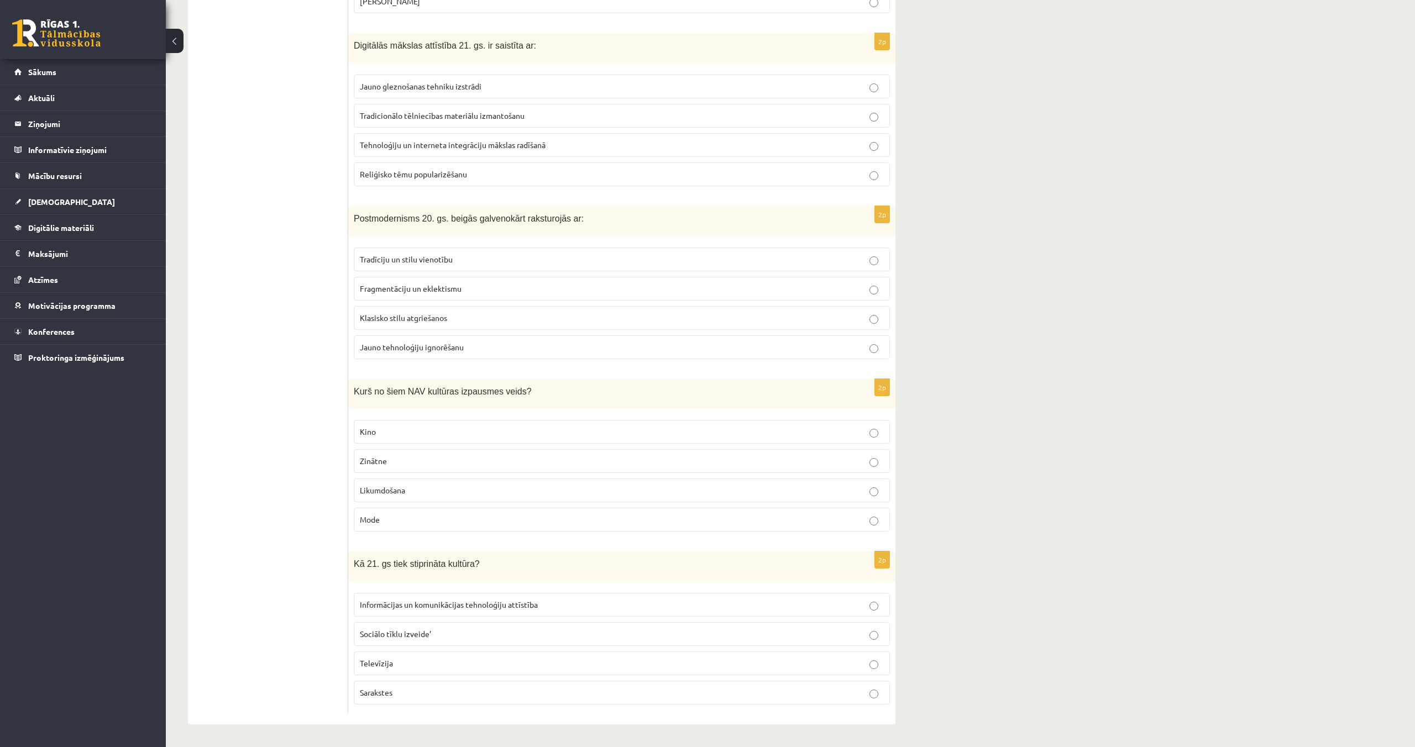
click at [452, 287] on span "Fragmentāciju un eklektismu" at bounding box center [411, 289] width 102 height 10
click at [507, 489] on p "Likumdošana" at bounding box center [622, 491] width 524 height 12
click at [510, 606] on span "Informācijas un komunikācijas tehnoloģiju attīstība" at bounding box center [449, 605] width 178 height 10
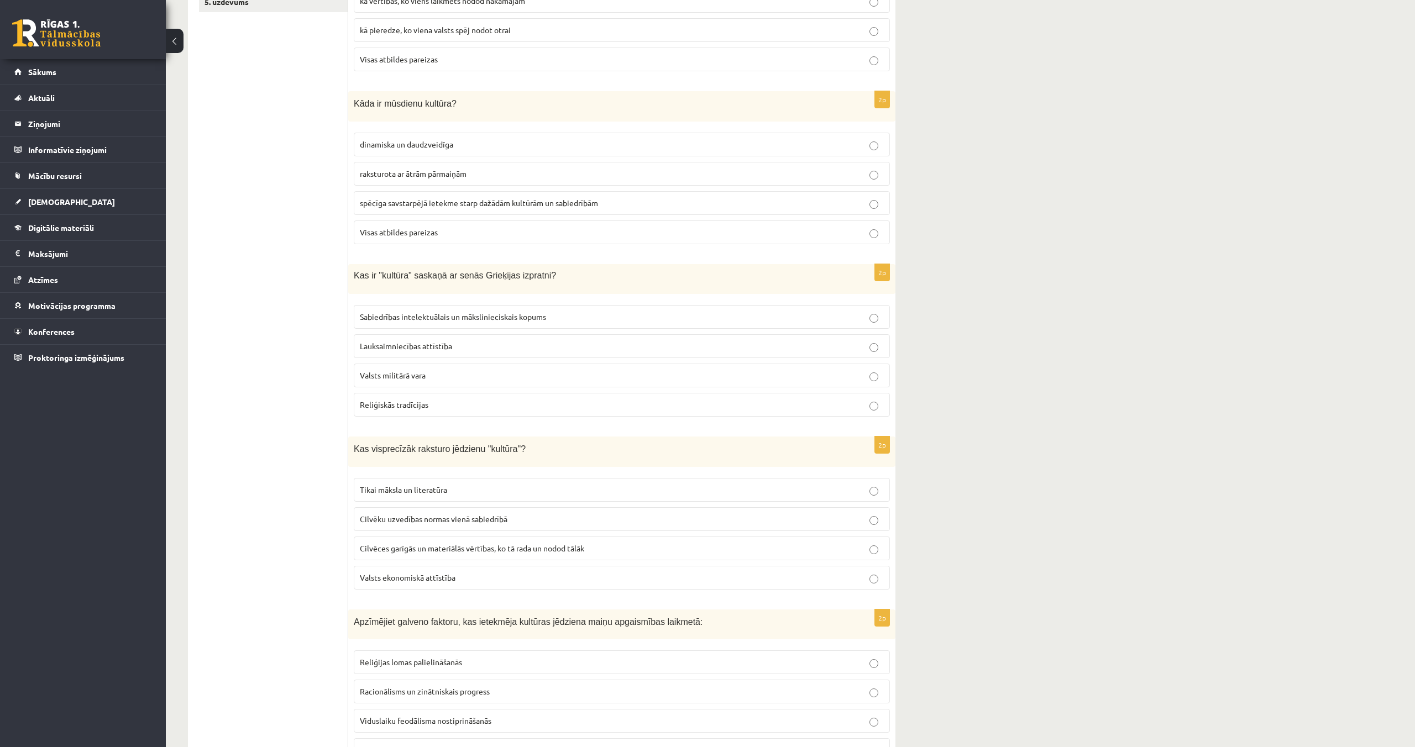
scroll to position [0, 0]
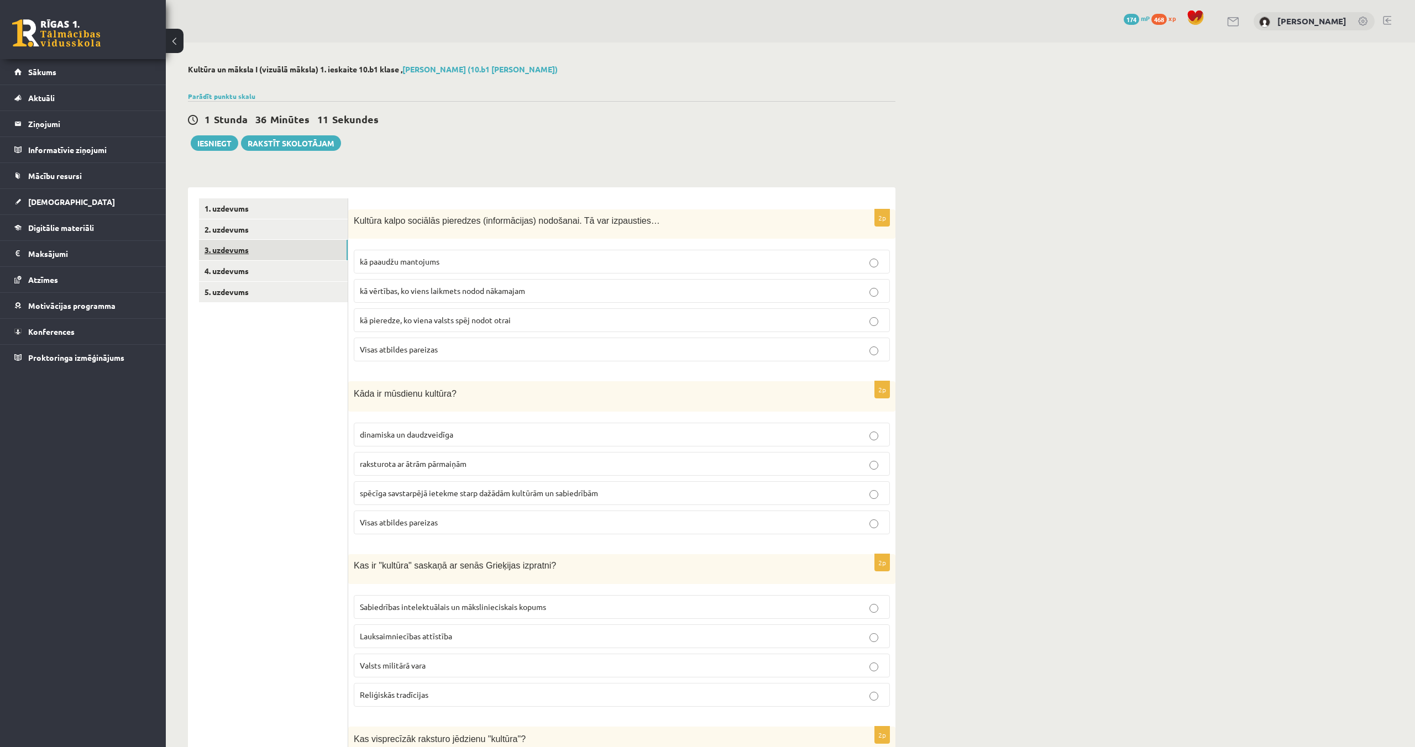
click at [237, 245] on link "3. uzdevums" at bounding box center [273, 250] width 149 height 20
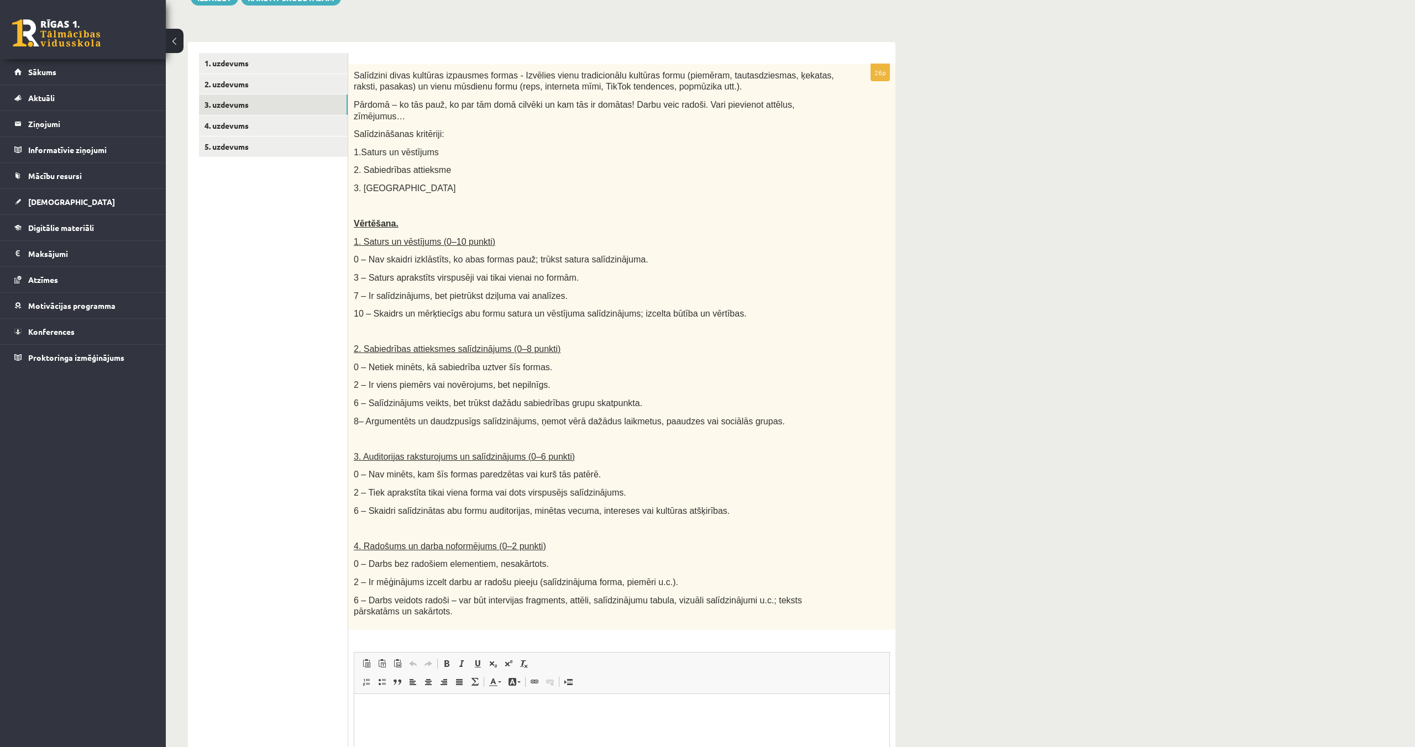
scroll to position [126, 0]
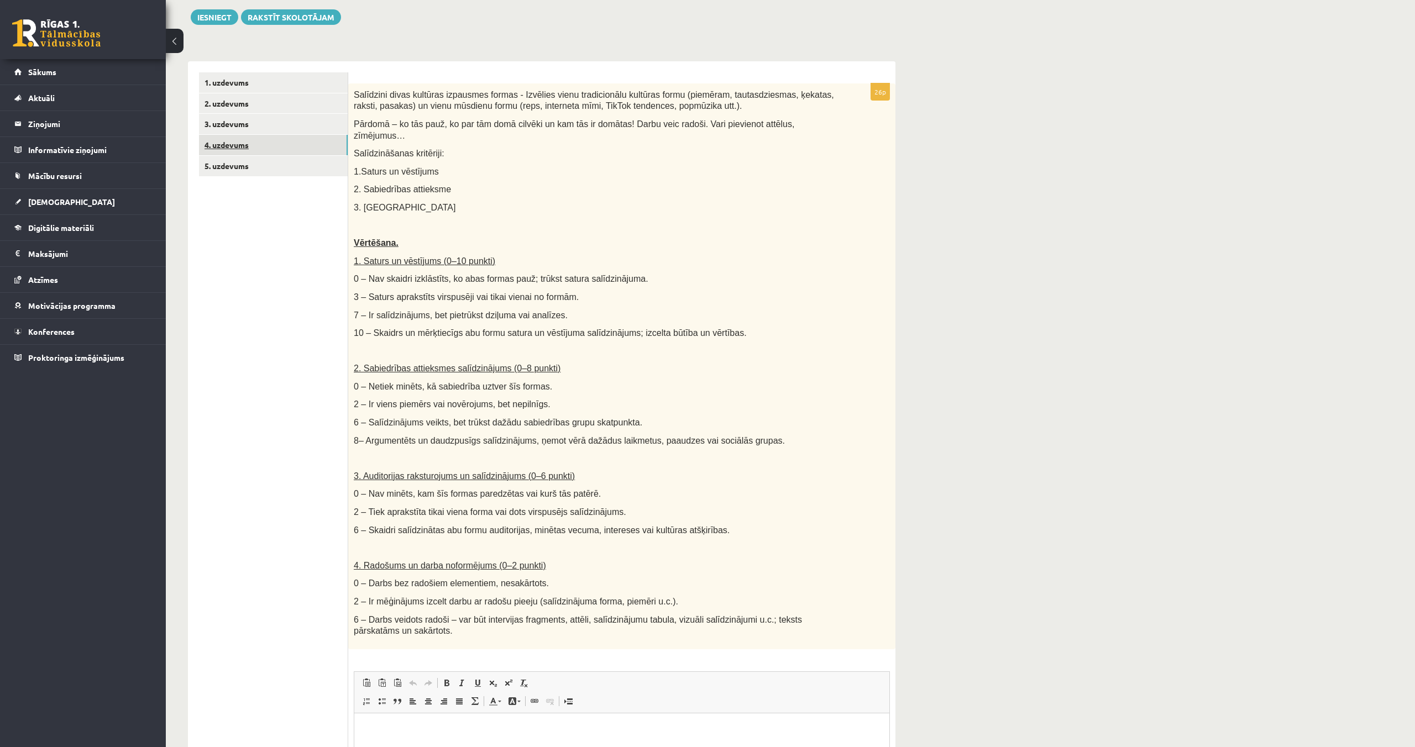
click at [244, 149] on link "4. uzdevums" at bounding box center [273, 145] width 149 height 20
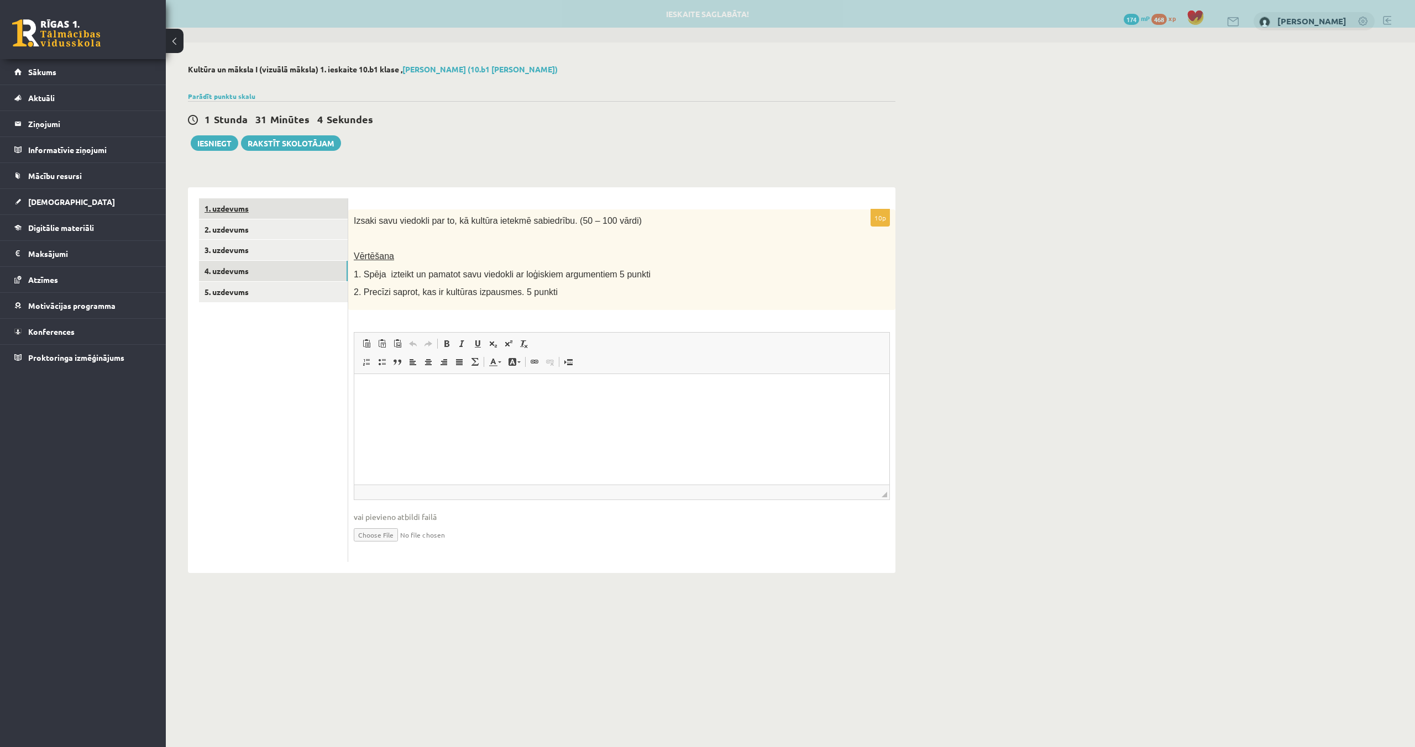
scroll to position [0, 0]
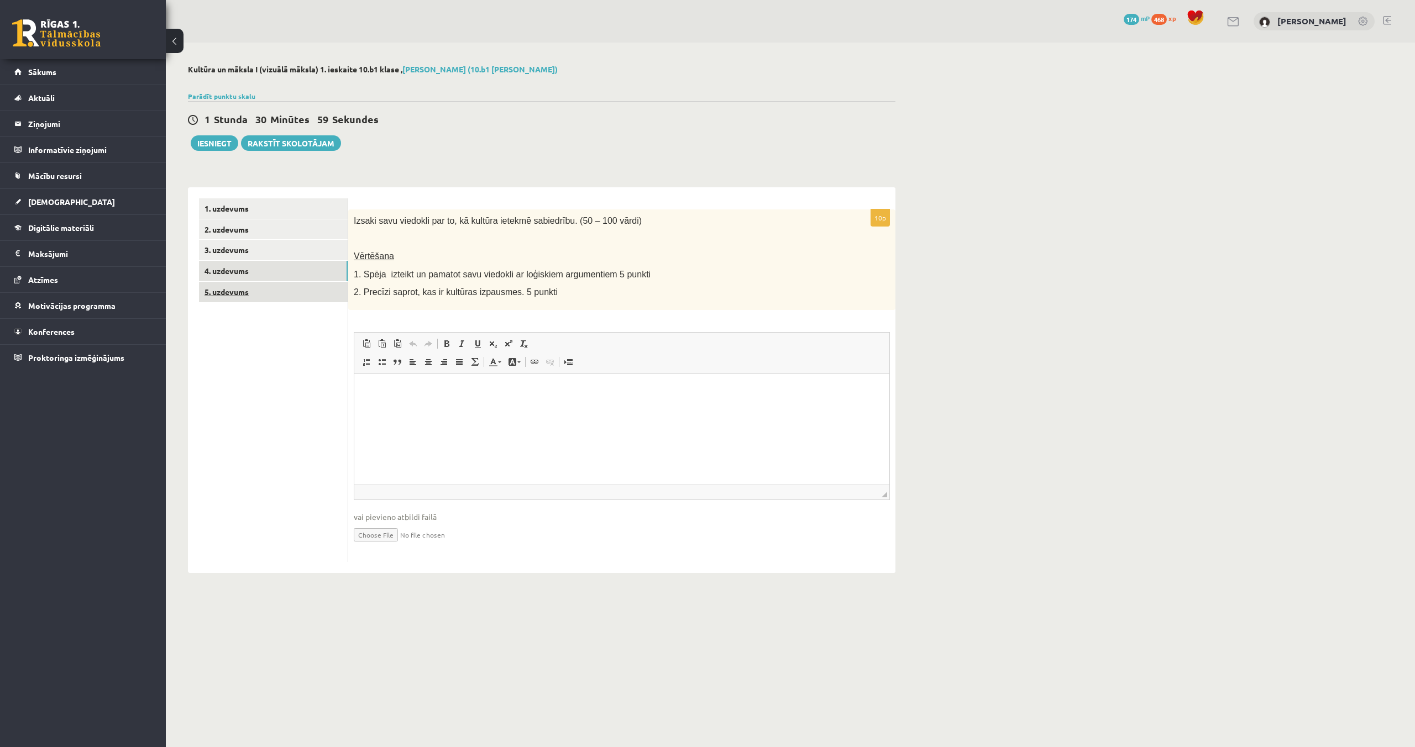
click at [235, 296] on link "5. uzdevums" at bounding box center [273, 292] width 149 height 20
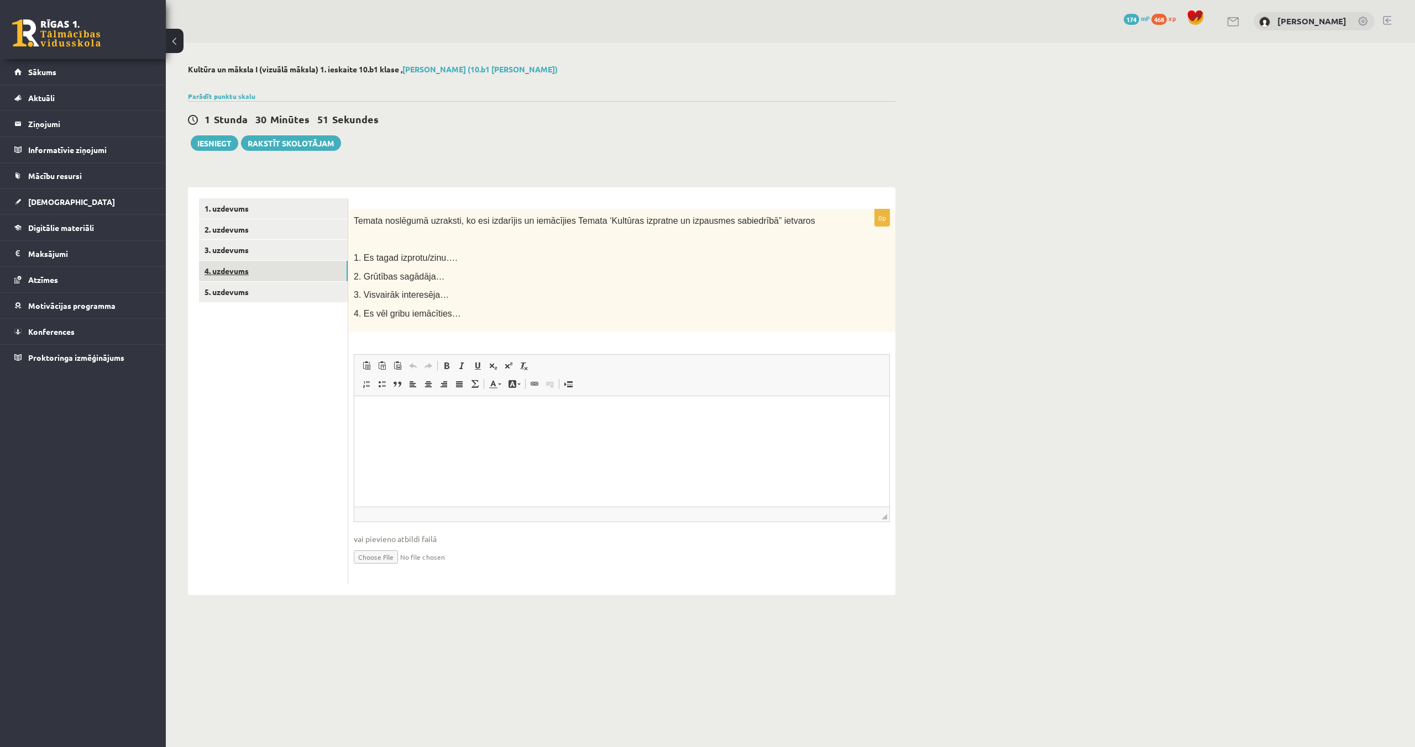
click at [249, 270] on link "4. uzdevums" at bounding box center [273, 271] width 149 height 20
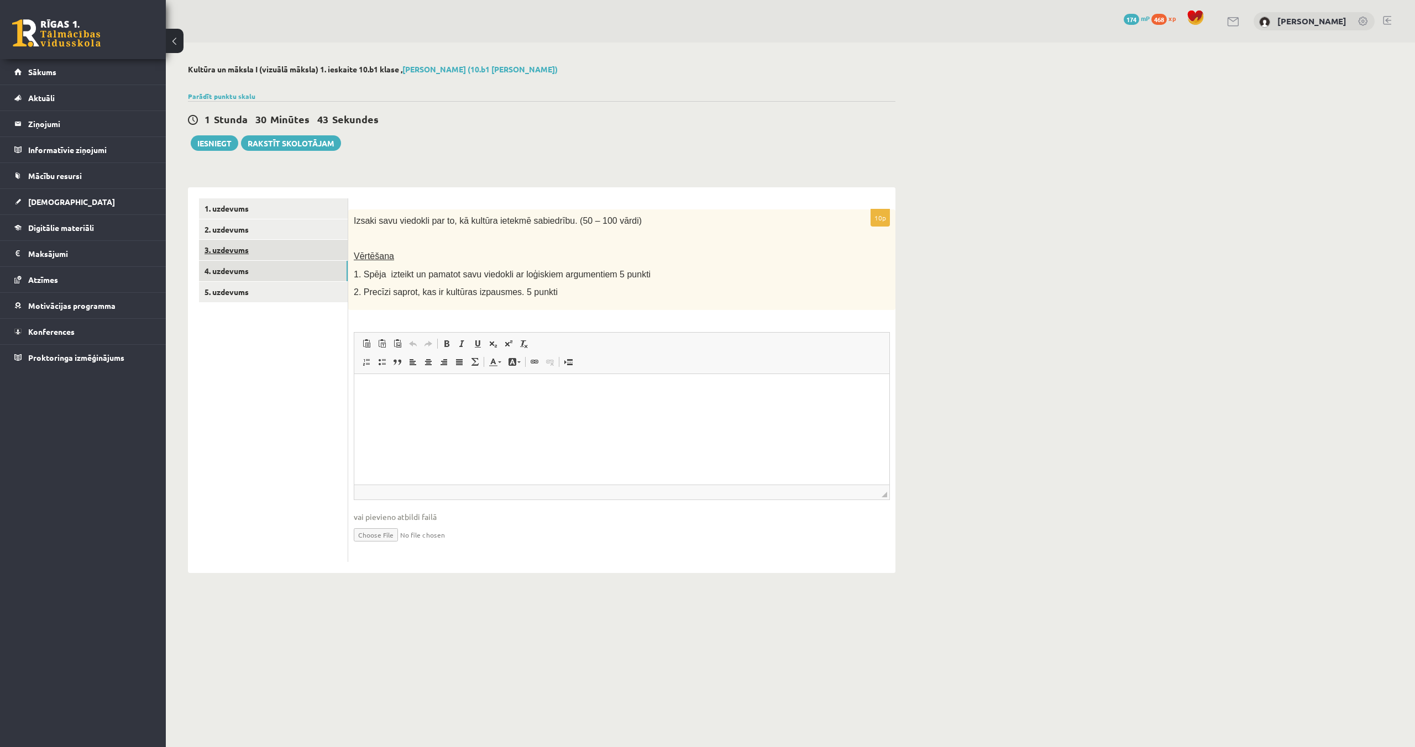
click at [229, 254] on link "3. uzdevums" at bounding box center [273, 250] width 149 height 20
